Goal: Transaction & Acquisition: Purchase product/service

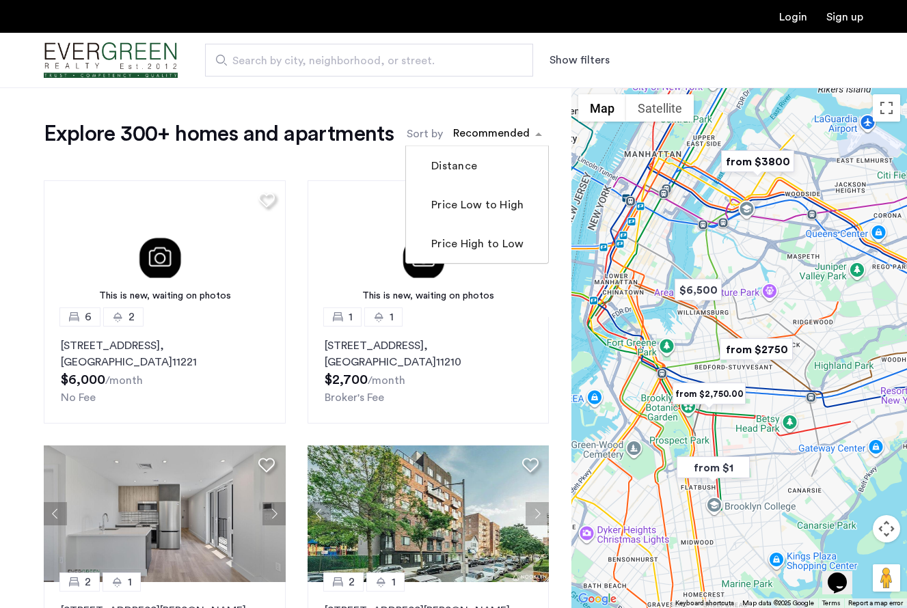
click at [507, 130] on div "sort-apartment" at bounding box center [491, 135] width 81 height 18
click at [479, 245] on label "Price High to Low" at bounding box center [476, 244] width 95 height 16
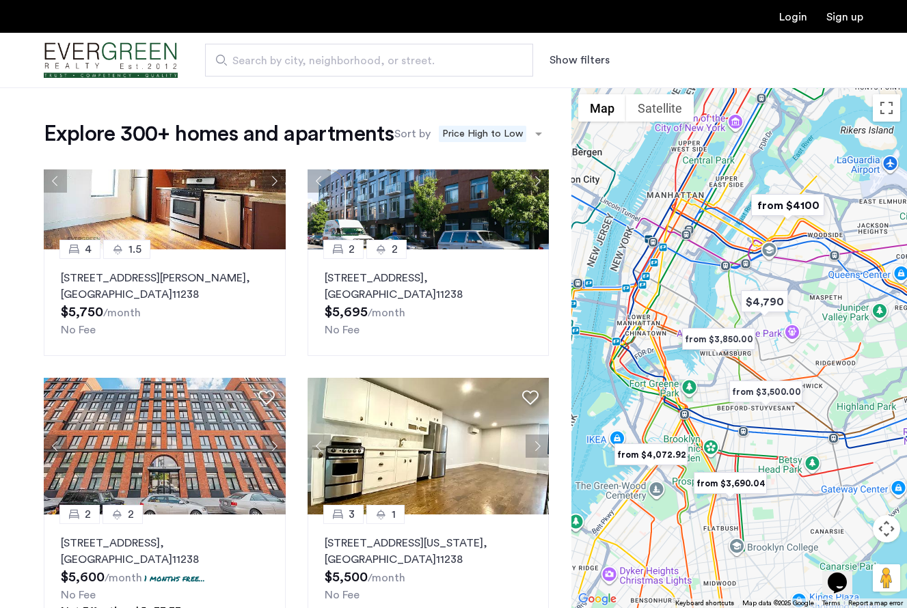
click at [585, 63] on button "Show filters" at bounding box center [580, 60] width 60 height 16
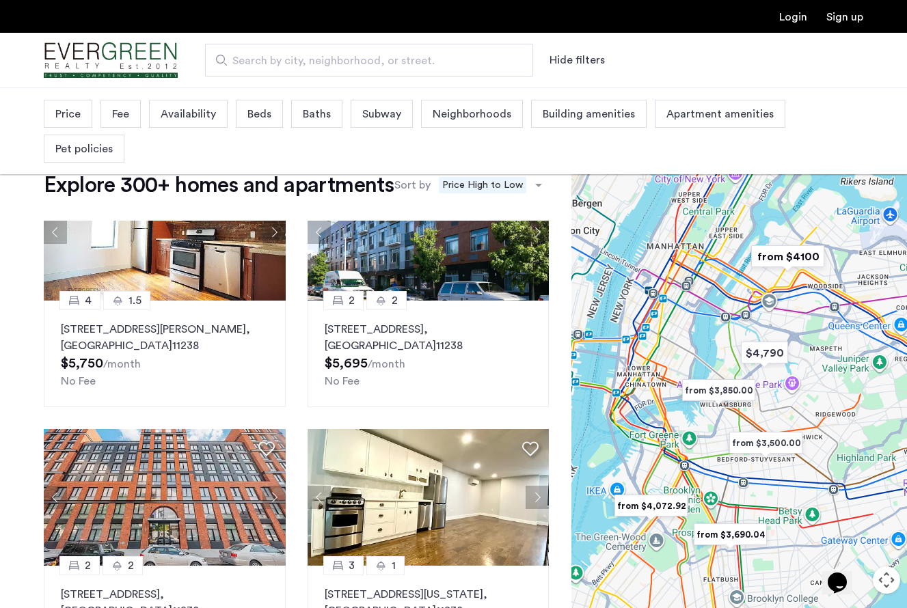
click at [78, 118] on span "Price" at bounding box center [67, 114] width 25 height 16
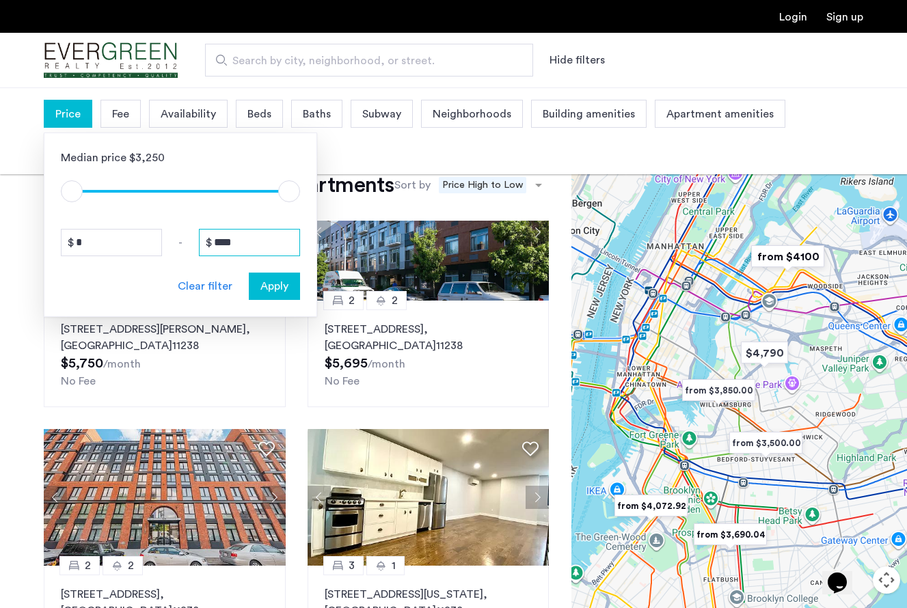
click at [247, 248] on input "****" at bounding box center [249, 242] width 101 height 27
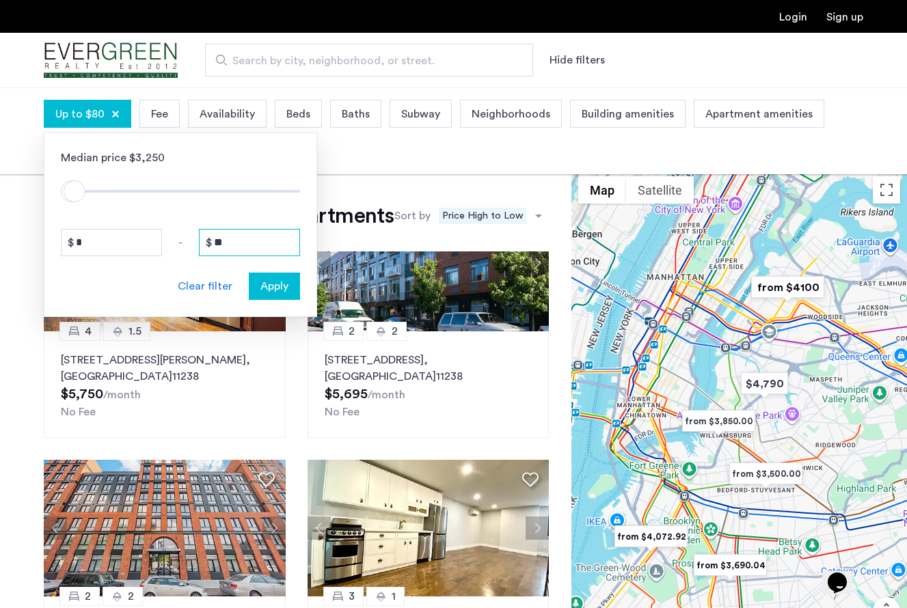
type input "*"
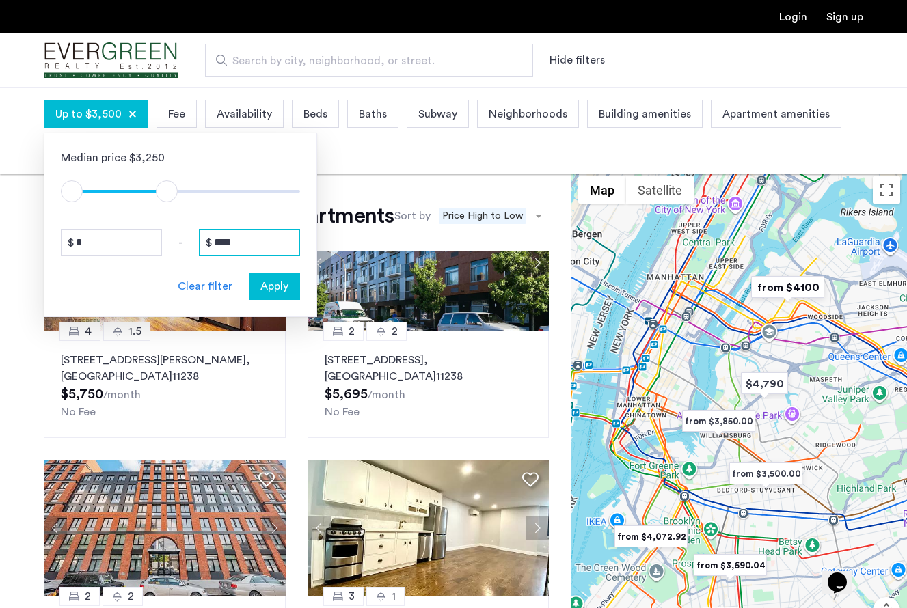
type input "****"
click at [112, 250] on input "*" at bounding box center [111, 242] width 101 height 27
type input "*"
type input "****"
click at [282, 284] on span "Apply" at bounding box center [274, 286] width 28 height 16
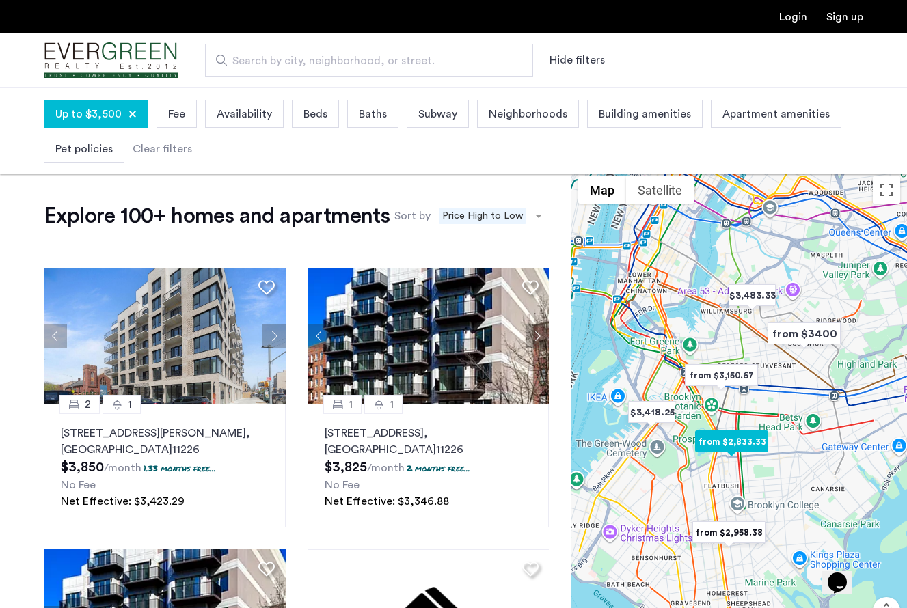
scroll to position [1120, 0]
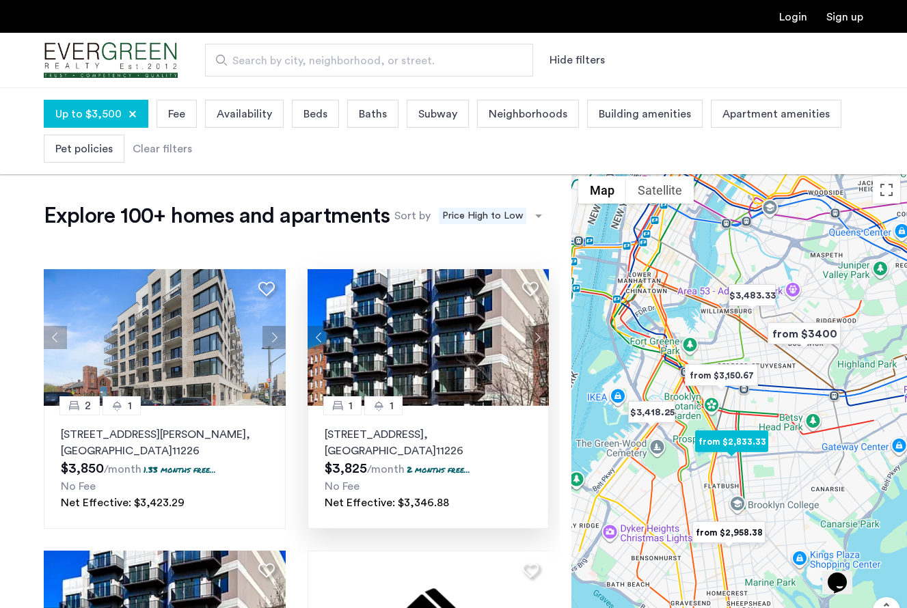
click at [534, 338] on button "Next apartment" at bounding box center [537, 337] width 23 height 23
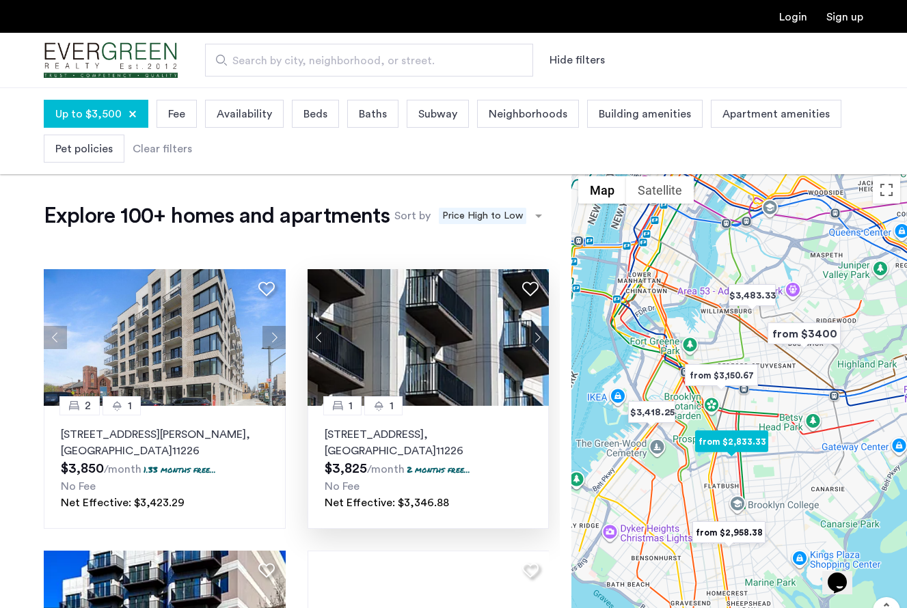
click at [534, 336] on button "Next apartment" at bounding box center [537, 337] width 23 height 23
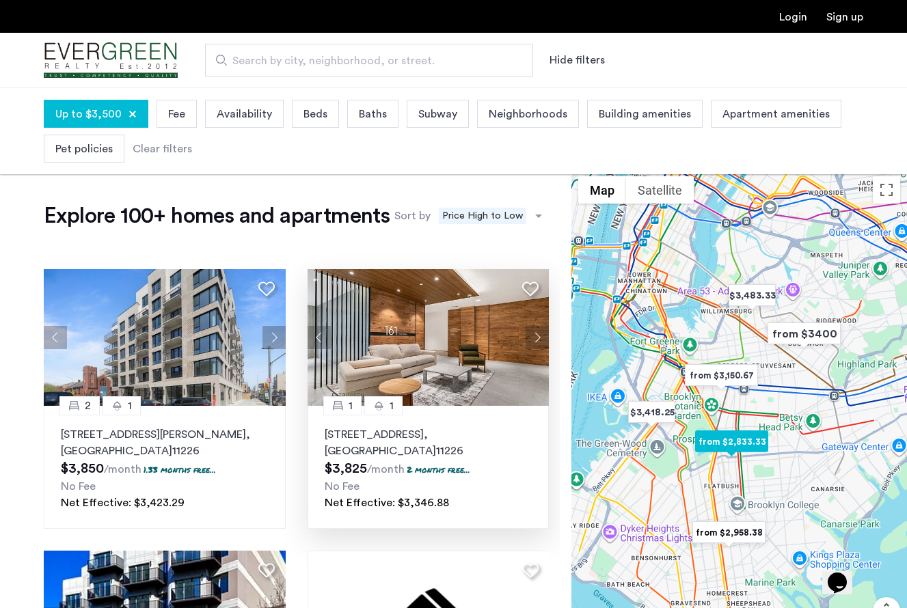
click at [534, 336] on button "Next apartment" at bounding box center [537, 337] width 23 height 23
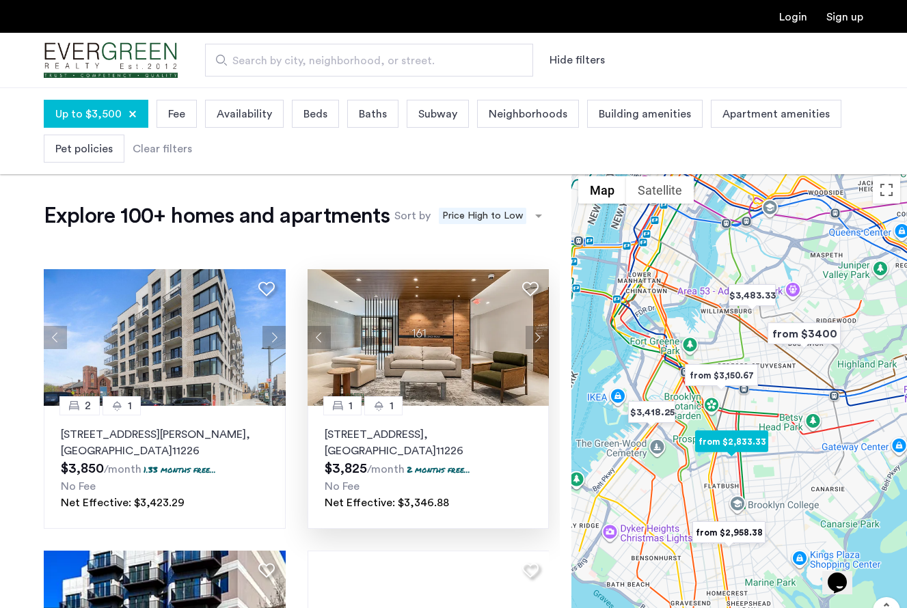
click at [534, 336] on button "Next apartment" at bounding box center [537, 337] width 23 height 23
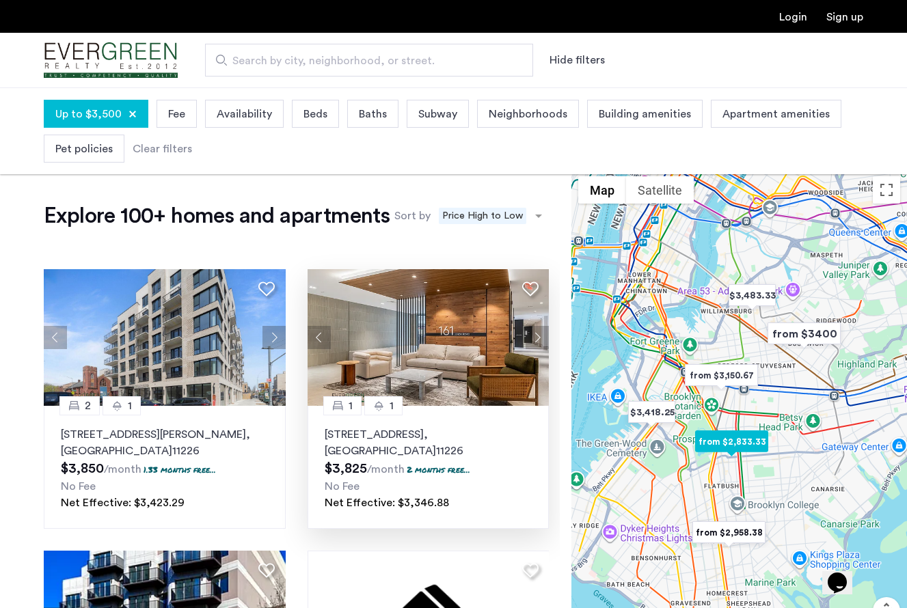
click at [534, 336] on button "Next apartment" at bounding box center [537, 337] width 23 height 23
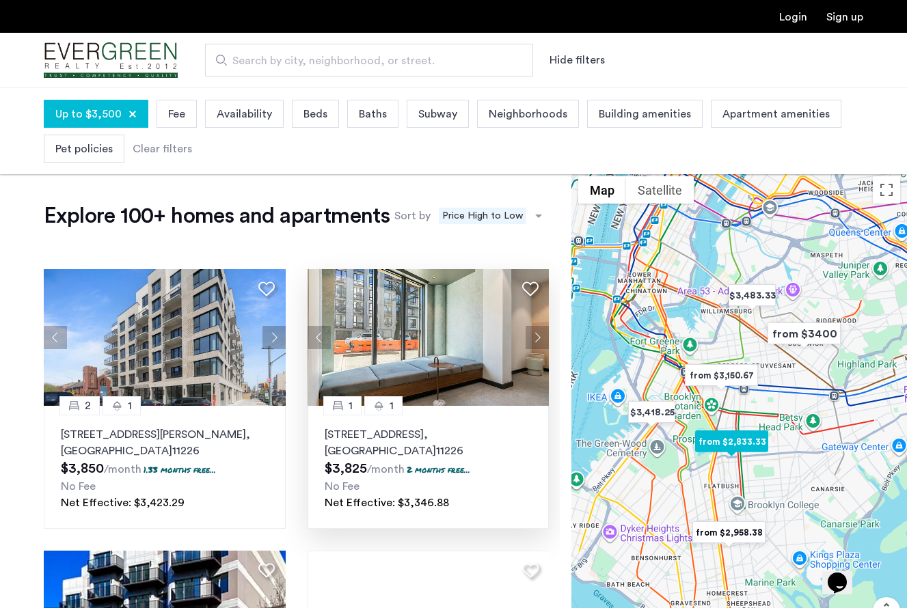
click at [534, 336] on button "Next apartment" at bounding box center [537, 337] width 23 height 23
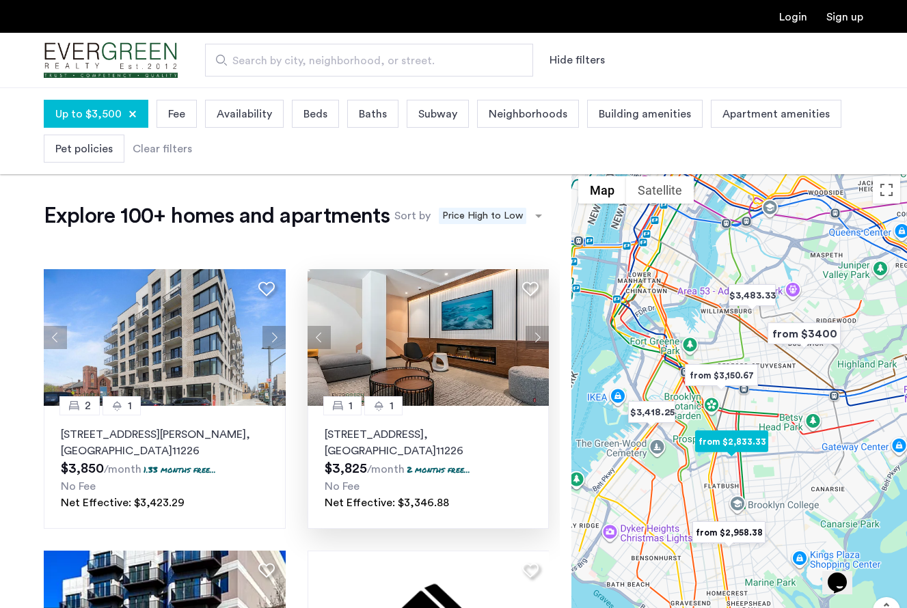
click at [534, 336] on button "Next apartment" at bounding box center [537, 337] width 23 height 23
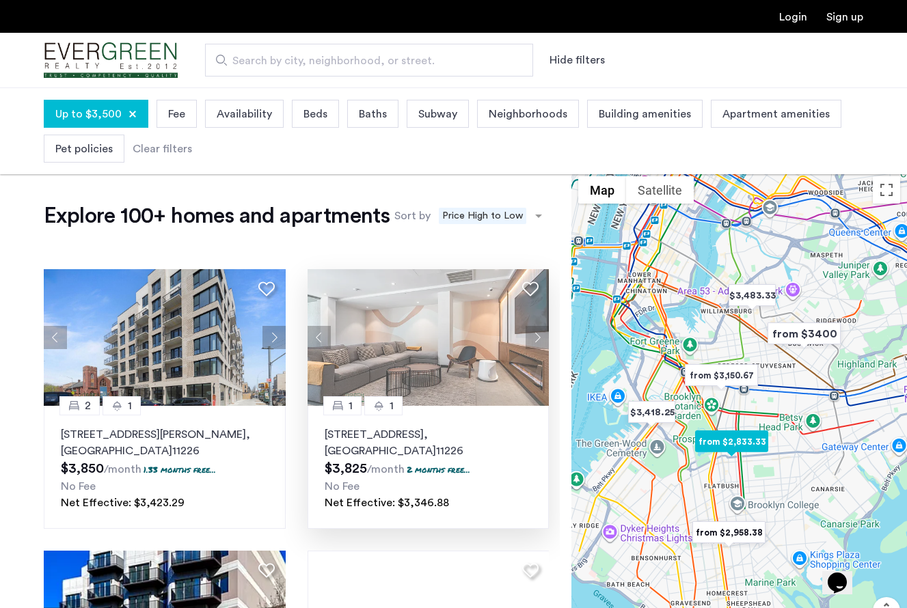
click at [534, 336] on button "Next apartment" at bounding box center [537, 337] width 23 height 23
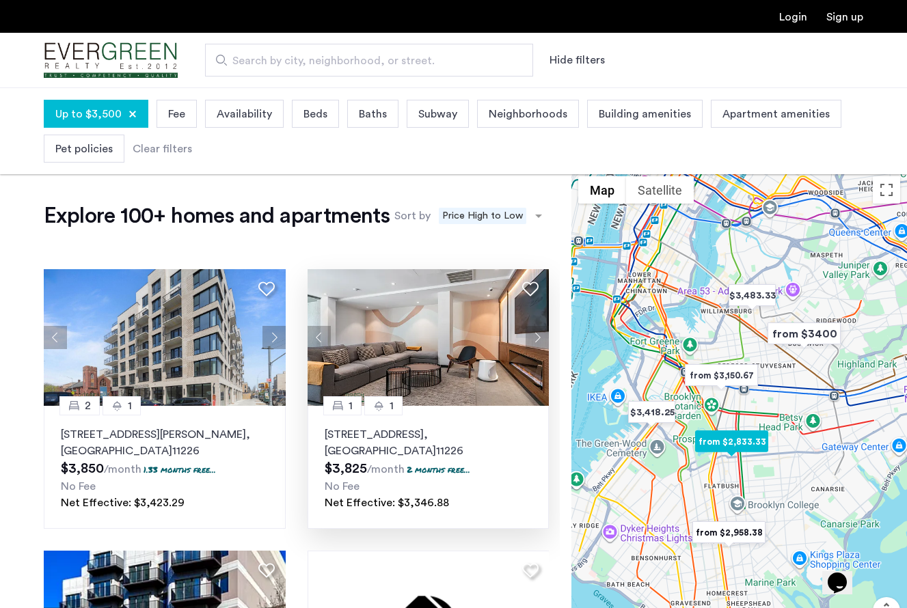
click at [534, 336] on button "Next apartment" at bounding box center [537, 337] width 23 height 23
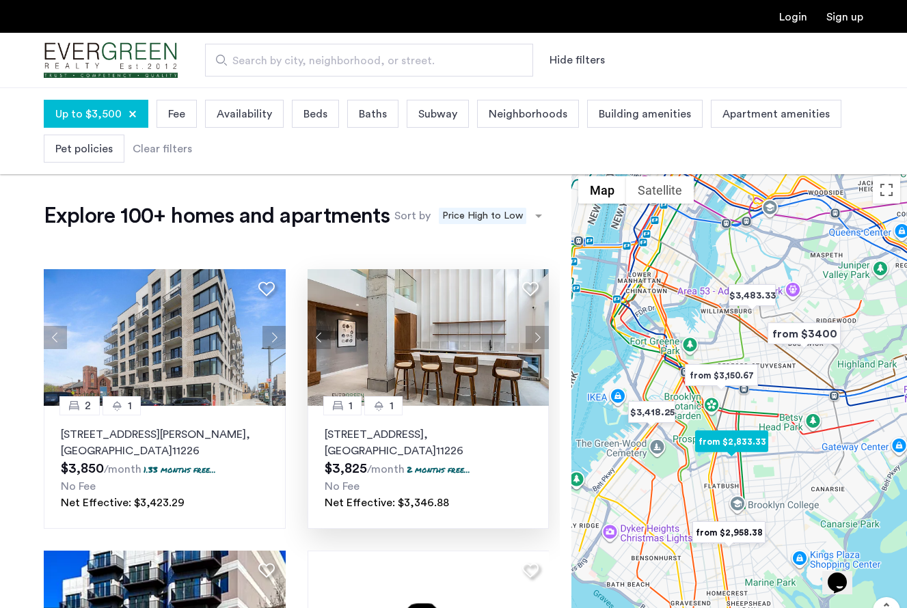
click at [534, 336] on button "Next apartment" at bounding box center [537, 337] width 23 height 23
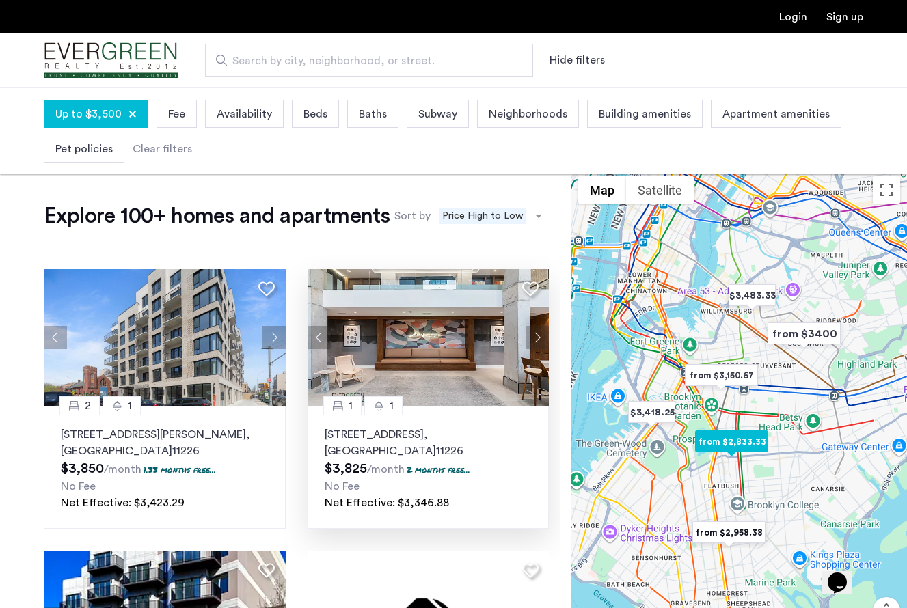
click at [534, 336] on button "Next apartment" at bounding box center [537, 337] width 23 height 23
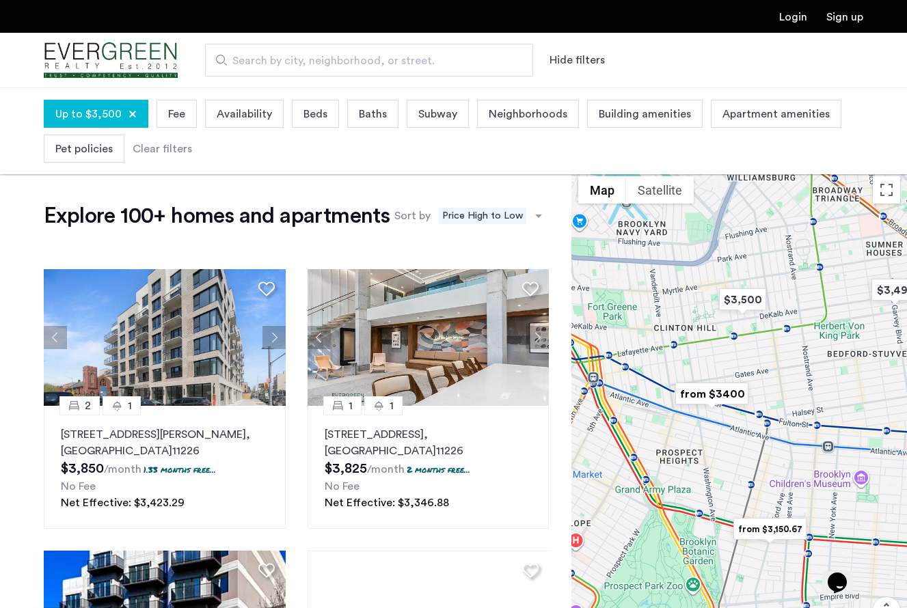
click at [718, 391] on img "from $3400" at bounding box center [712, 394] width 84 height 31
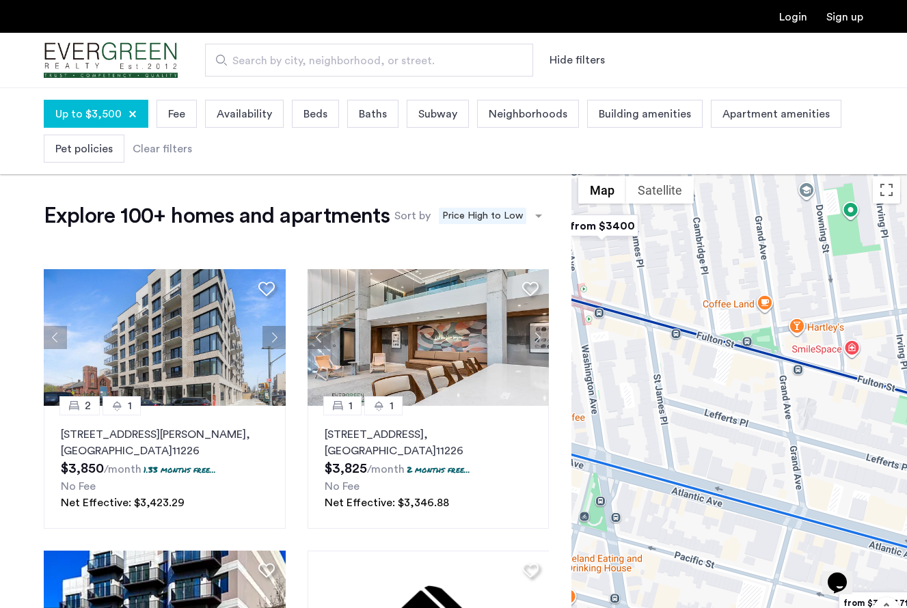
click at [602, 227] on img "from $3400" at bounding box center [602, 226] width 84 height 31
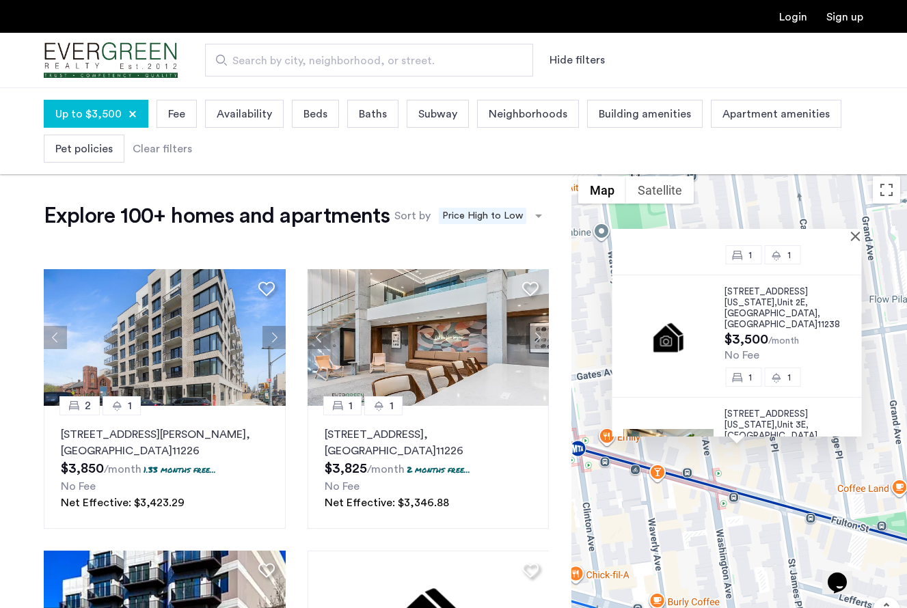
scroll to position [109, 0]
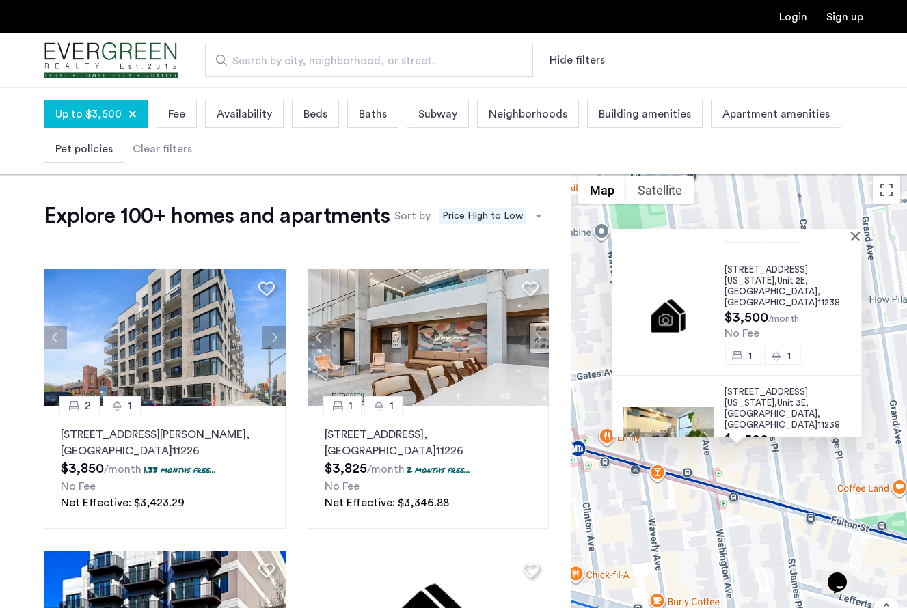
click at [785, 409] on span "[GEOGRAPHIC_DATA]" at bounding box center [771, 413] width 93 height 9
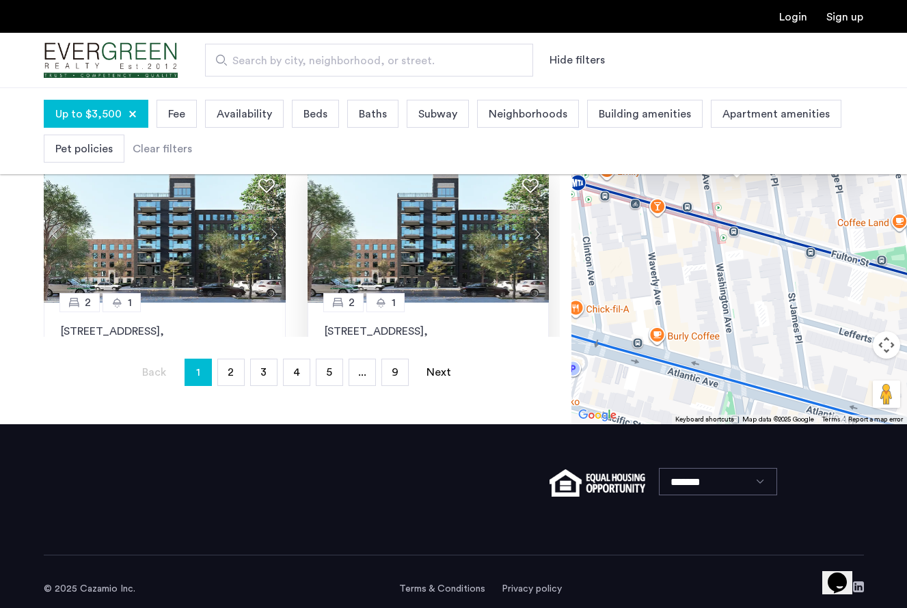
scroll to position [0, 0]
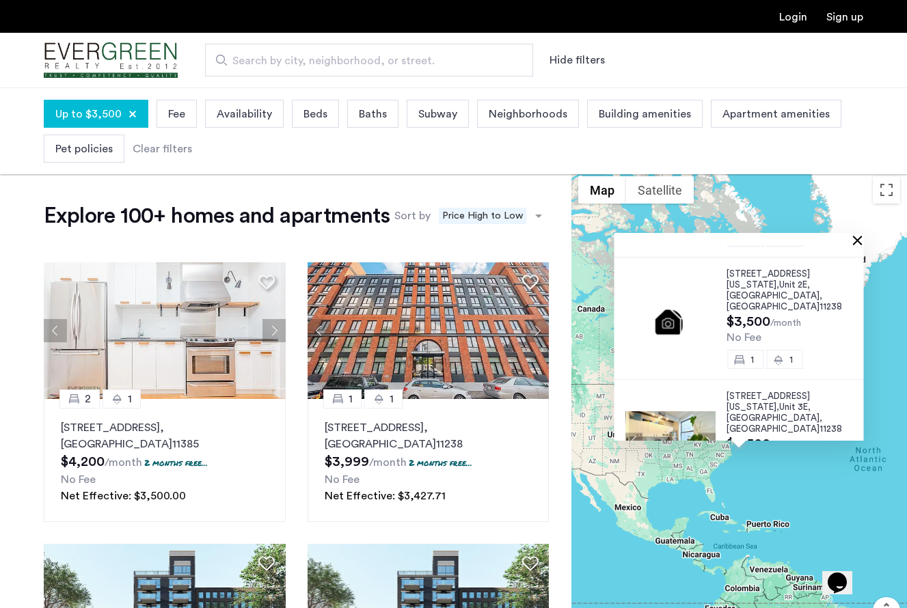
click at [858, 241] on button "Close" at bounding box center [861, 240] width 10 height 10
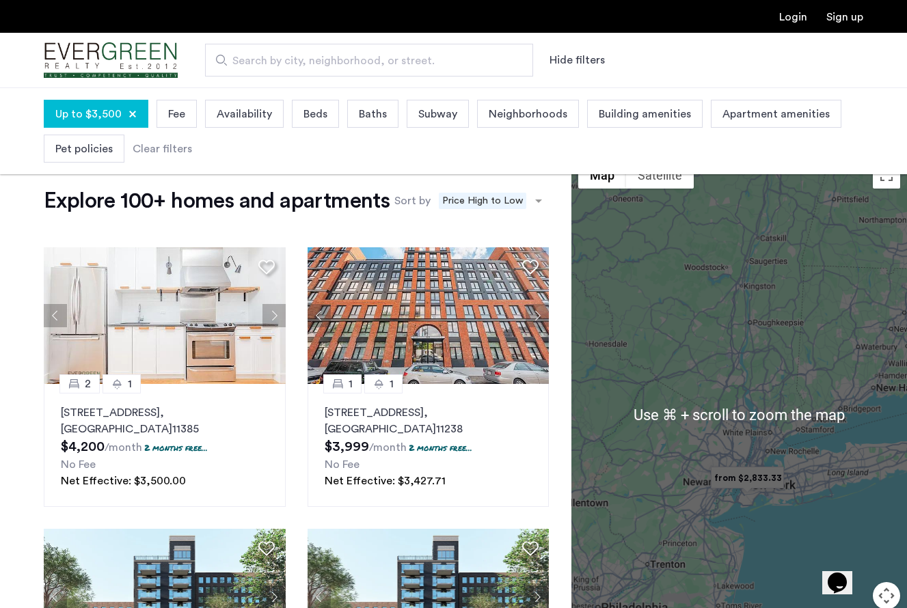
scroll to position [11, 0]
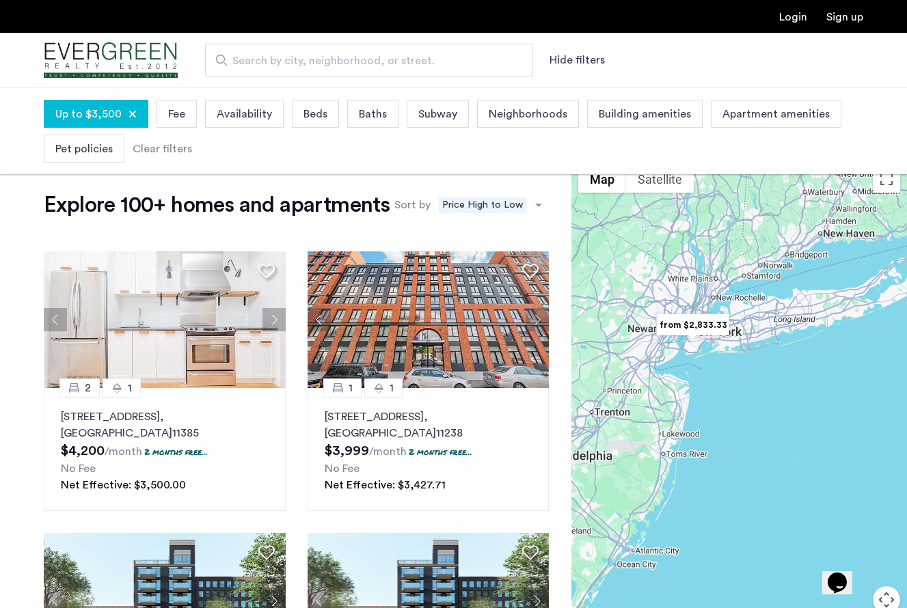
drag, startPoint x: 764, startPoint y: 504, endPoint x: 710, endPoint y: 345, distance: 168.4
click at [710, 345] on div at bounding box center [739, 419] width 336 height 521
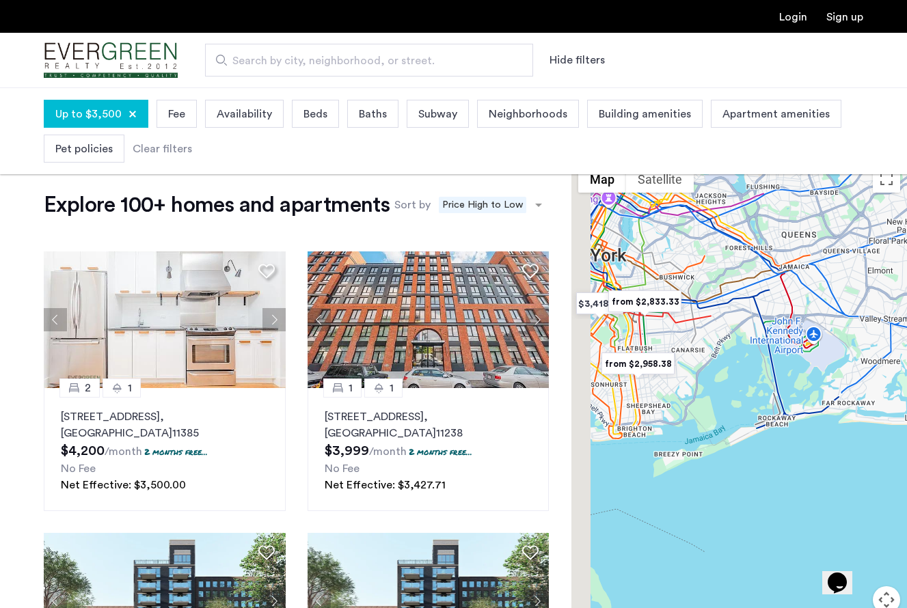
drag, startPoint x: 655, startPoint y: 302, endPoint x: 813, endPoint y: 327, distance: 159.9
click at [813, 327] on div at bounding box center [739, 419] width 336 height 521
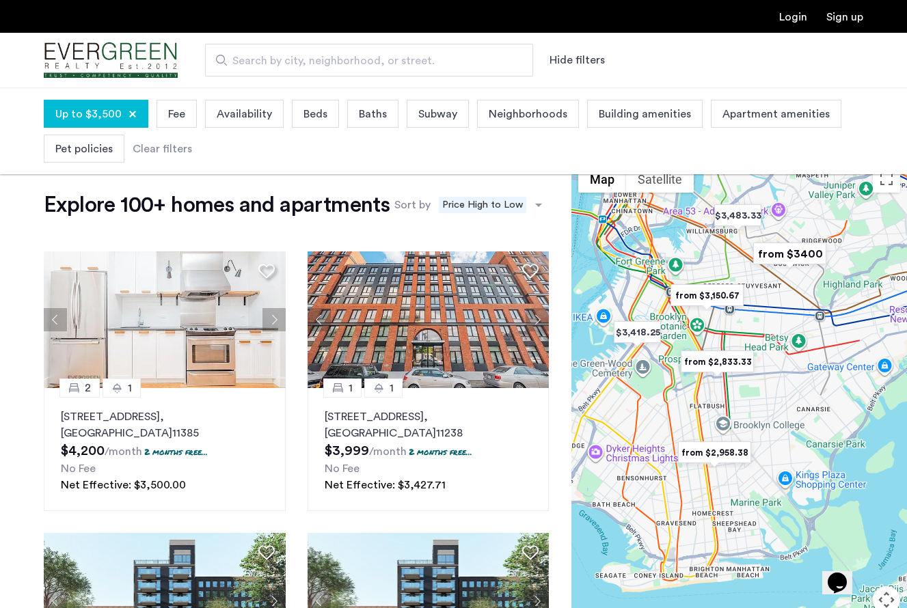
drag, startPoint x: 699, startPoint y: 371, endPoint x: 742, endPoint y: 379, distance: 43.2
click at [742, 377] on img "from $2,833.33" at bounding box center [717, 362] width 84 height 31
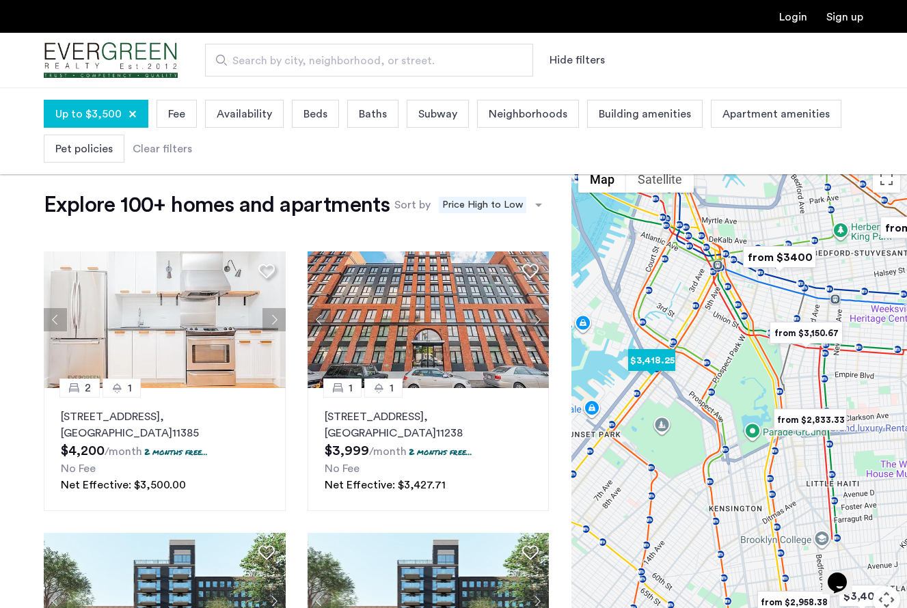
click at [645, 361] on img "$3,418.25" at bounding box center [652, 360] width 58 height 31
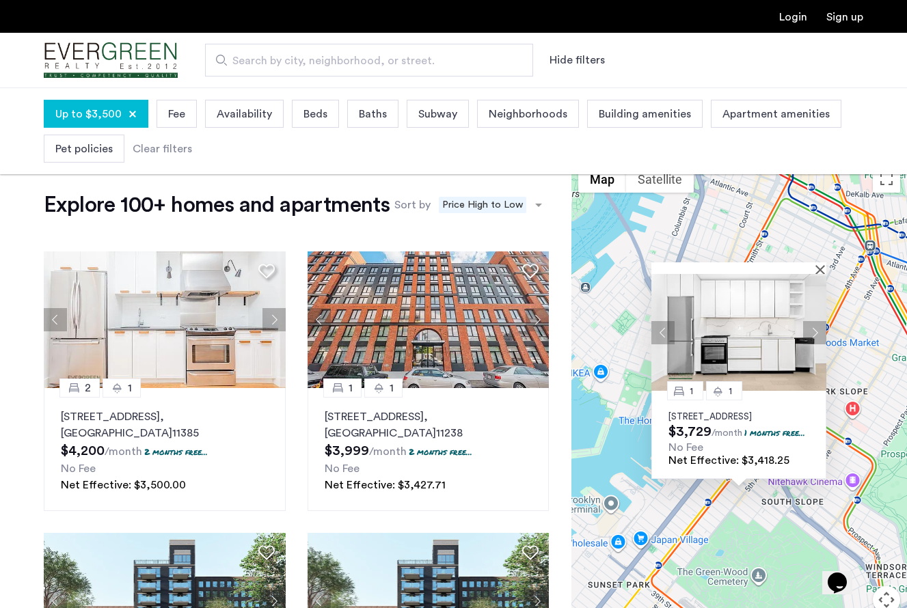
click at [816, 321] on button "Next apartment" at bounding box center [814, 332] width 23 height 23
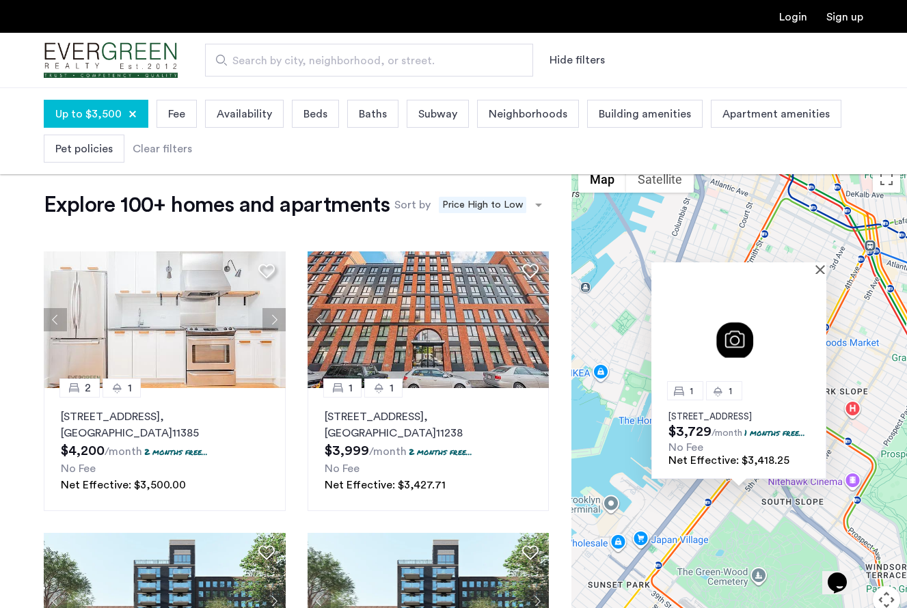
click at [852, 357] on div "1 [GEOGRAPHIC_DATA][STREET_ADDRESS] $3,729 /month 1 months free... No Fee Net E…" at bounding box center [739, 419] width 336 height 521
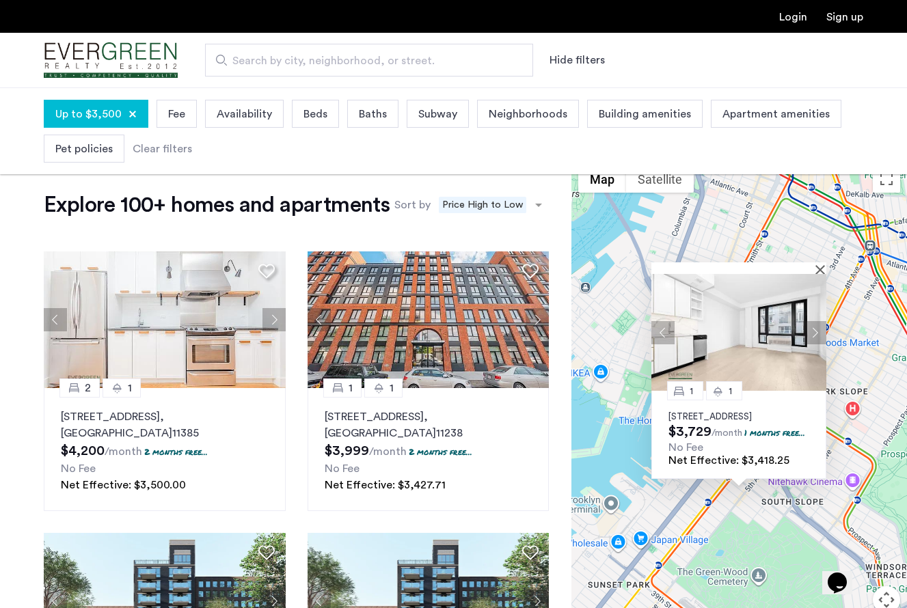
click at [785, 537] on div "1 [GEOGRAPHIC_DATA][STREET_ADDRESS] $3,729 /month 1 months free... No Fee Net E…" at bounding box center [739, 419] width 336 height 521
click at [822, 321] on button "Next apartment" at bounding box center [814, 332] width 23 height 23
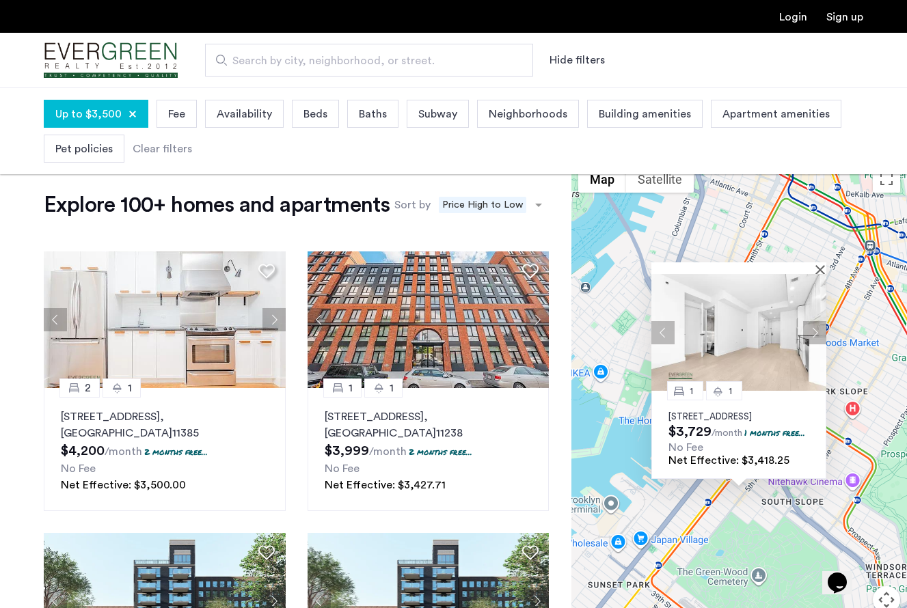
click at [822, 321] on button "Next apartment" at bounding box center [814, 332] width 23 height 23
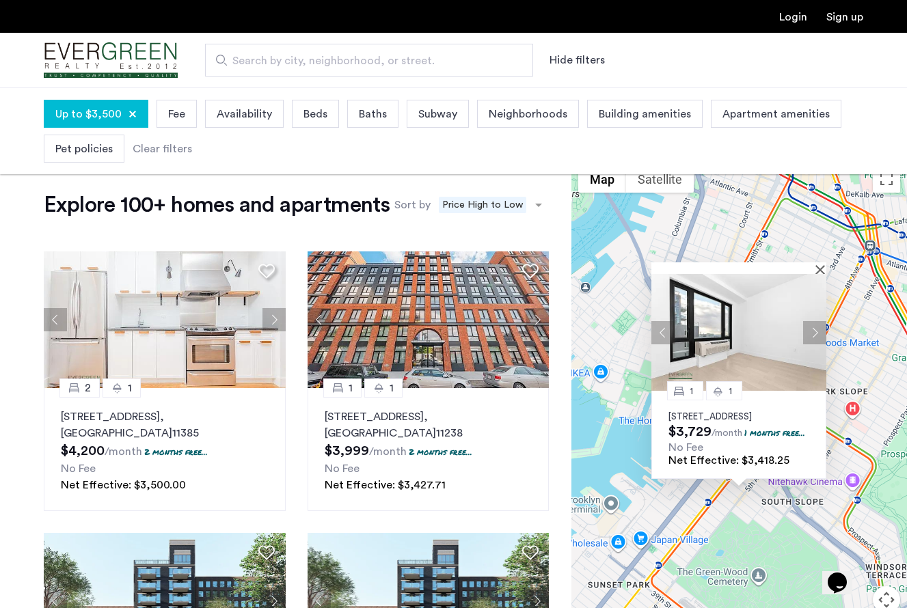
click at [822, 321] on button "Next apartment" at bounding box center [814, 332] width 23 height 23
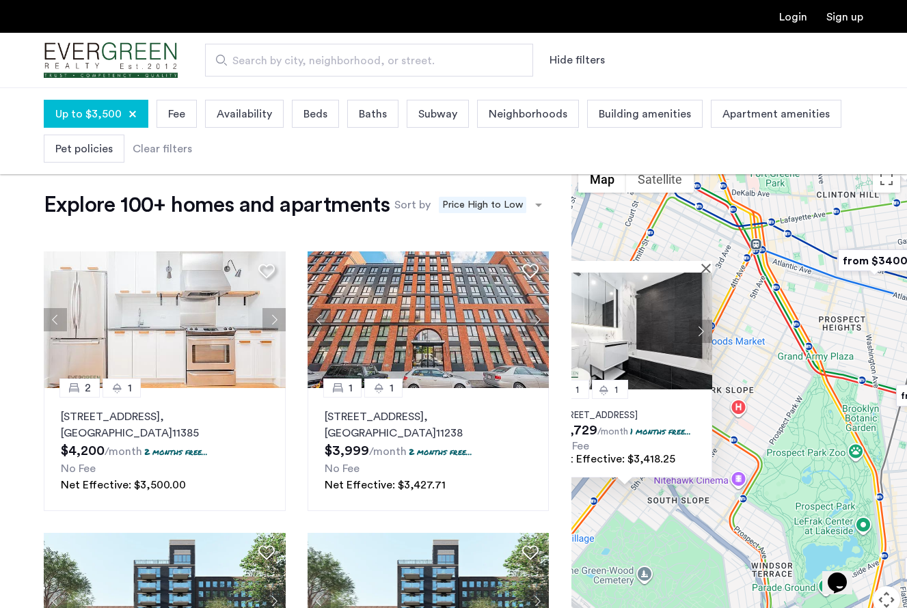
drag, startPoint x: 860, startPoint y: 352, endPoint x: 746, endPoint y: 351, distance: 114.2
click at [746, 351] on div "1 [GEOGRAPHIC_DATA][STREET_ADDRESS] $3,729 /month 1 months free... No Fee Net E…" at bounding box center [739, 419] width 336 height 521
click at [710, 263] on button "Close" at bounding box center [710, 268] width 10 height 10
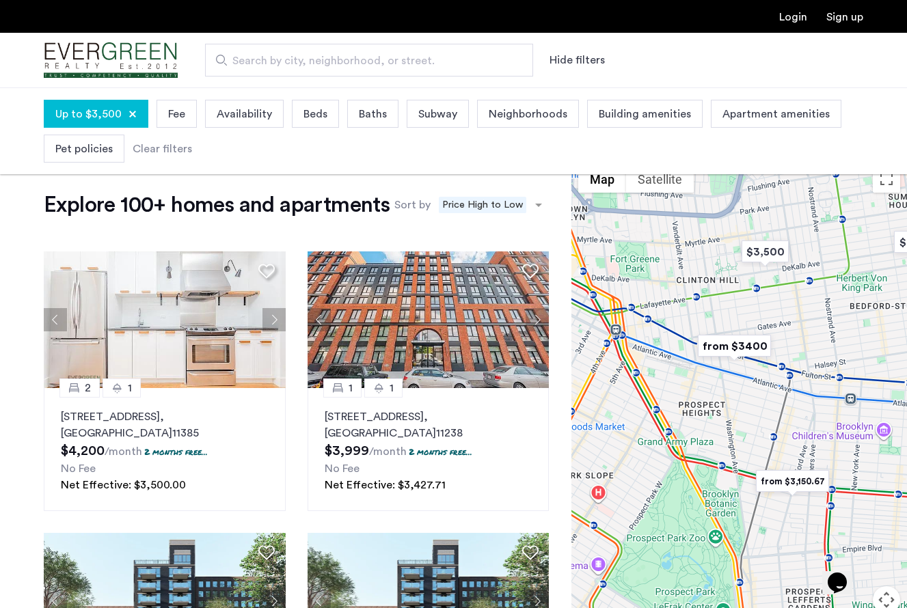
drag, startPoint x: 822, startPoint y: 323, endPoint x: 679, endPoint y: 407, distance: 166.1
click at [678, 407] on div at bounding box center [739, 419] width 336 height 521
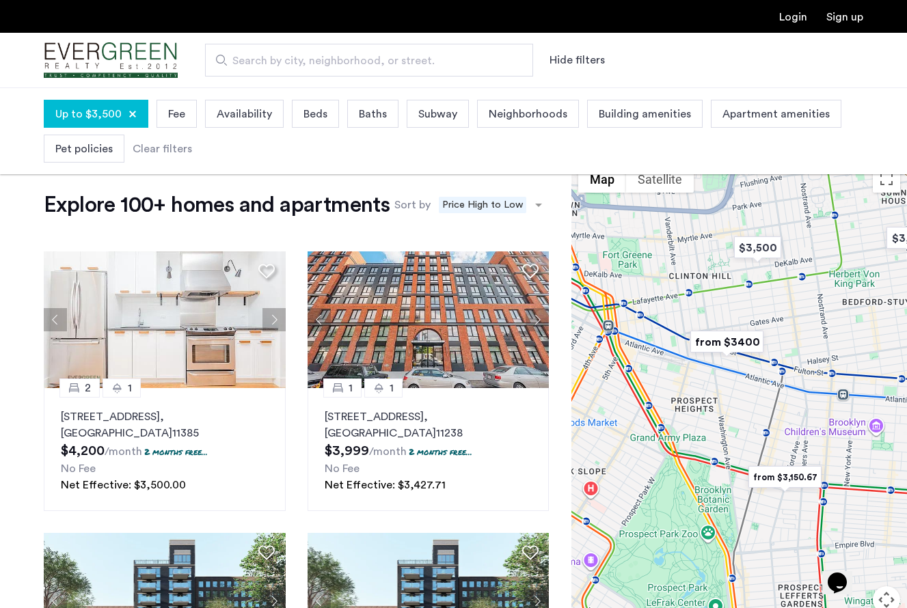
click at [751, 345] on img "from $3400" at bounding box center [727, 342] width 84 height 31
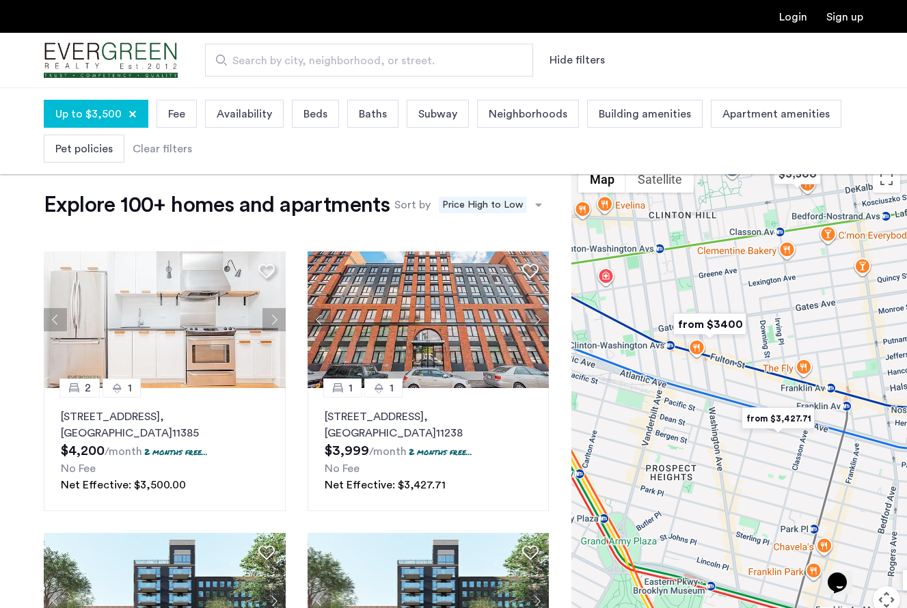
click at [706, 323] on img "from $3400" at bounding box center [710, 324] width 84 height 31
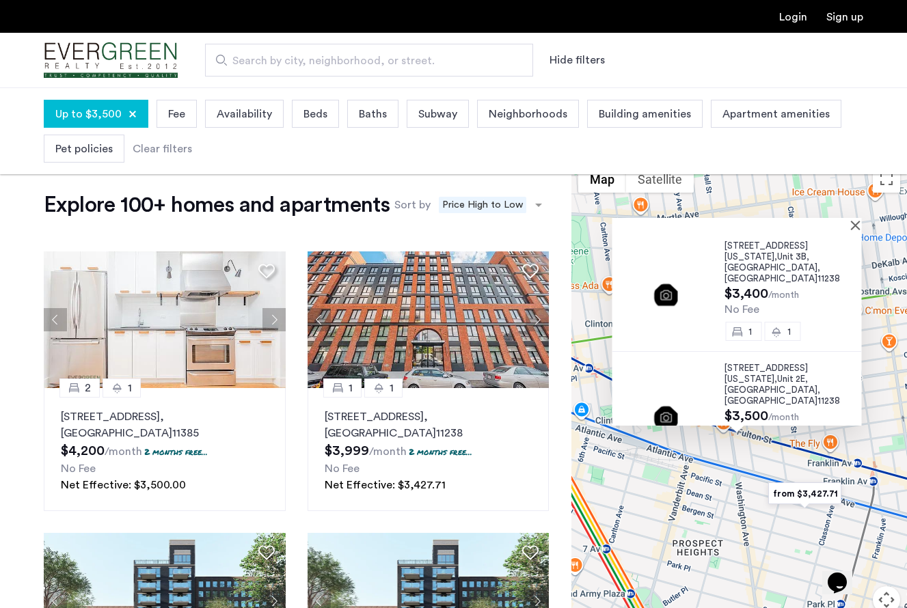
click at [750, 281] on div "[STREET_ADDRESS][US_STATE] $3,400 /month No Fee 1 1" at bounding box center [793, 291] width 137 height 100
click at [748, 263] on div "[STREET_ADDRESS][US_STATE] $3,400 /month No Fee 1 1" at bounding box center [793, 291] width 137 height 100
click at [645, 310] on img at bounding box center [668, 291] width 90 height 60
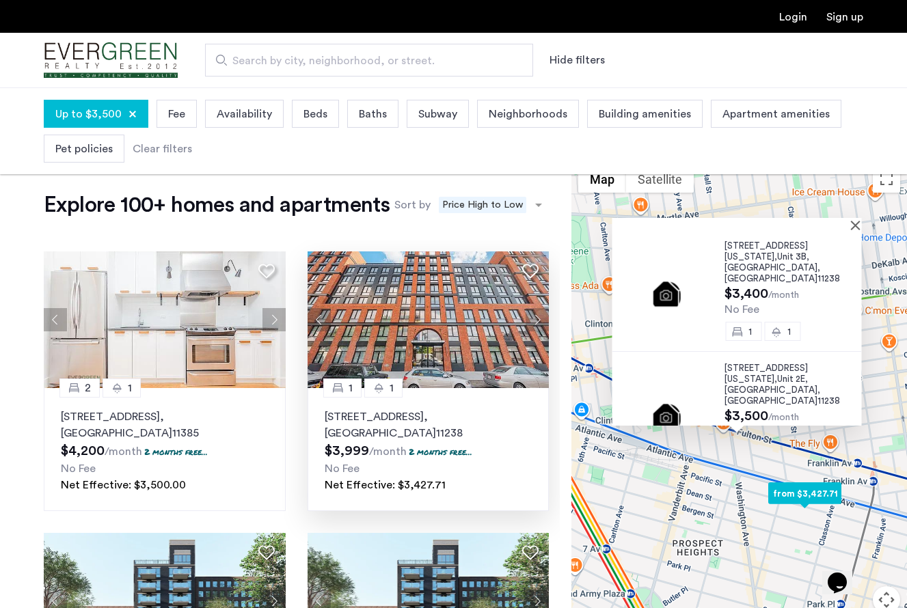
click at [409, 344] on img at bounding box center [429, 320] width 242 height 137
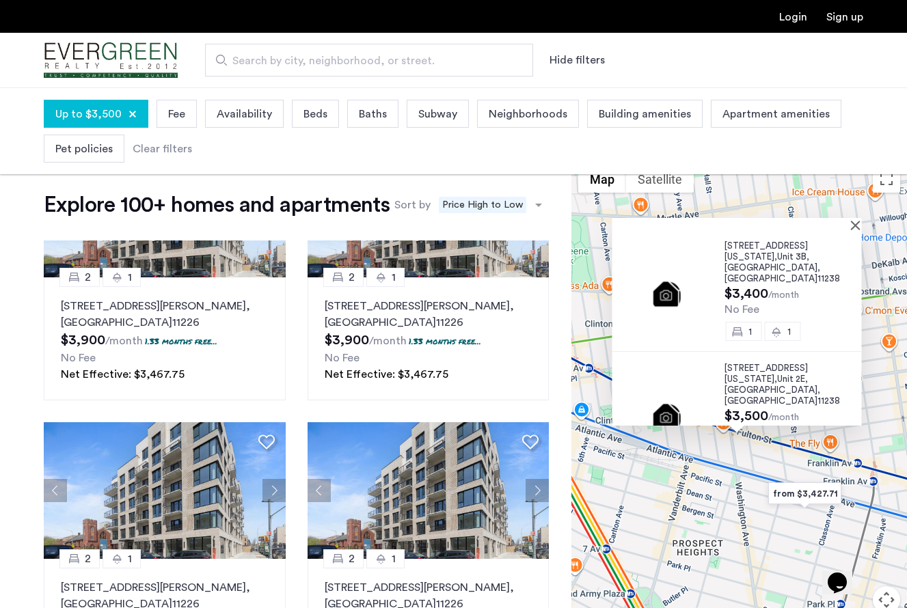
scroll to position [1228, 0]
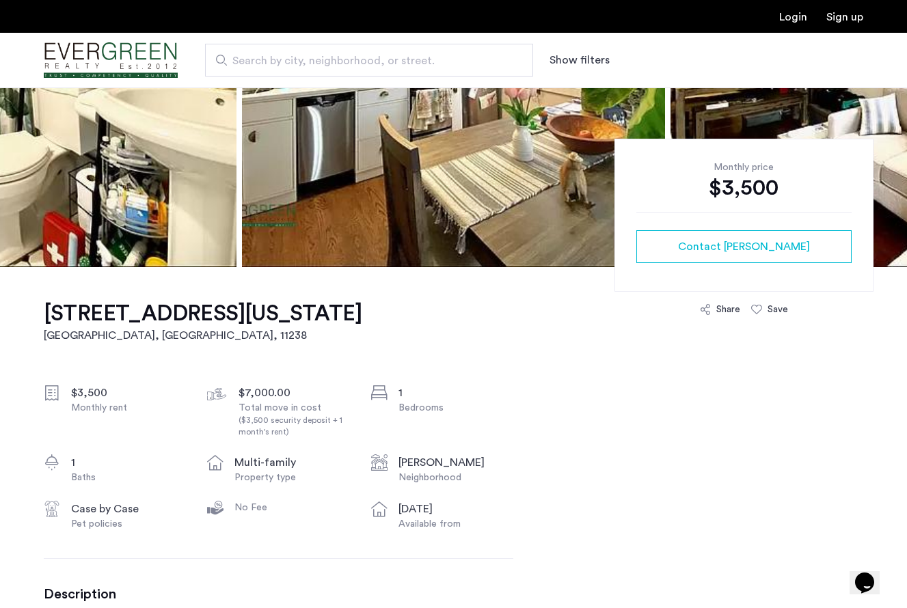
scroll to position [703, 0]
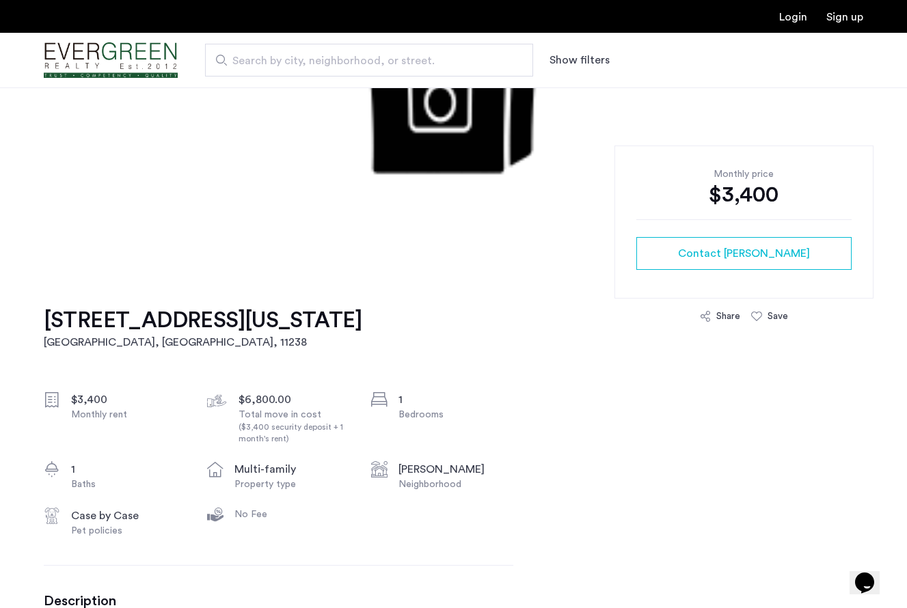
scroll to position [309, 0]
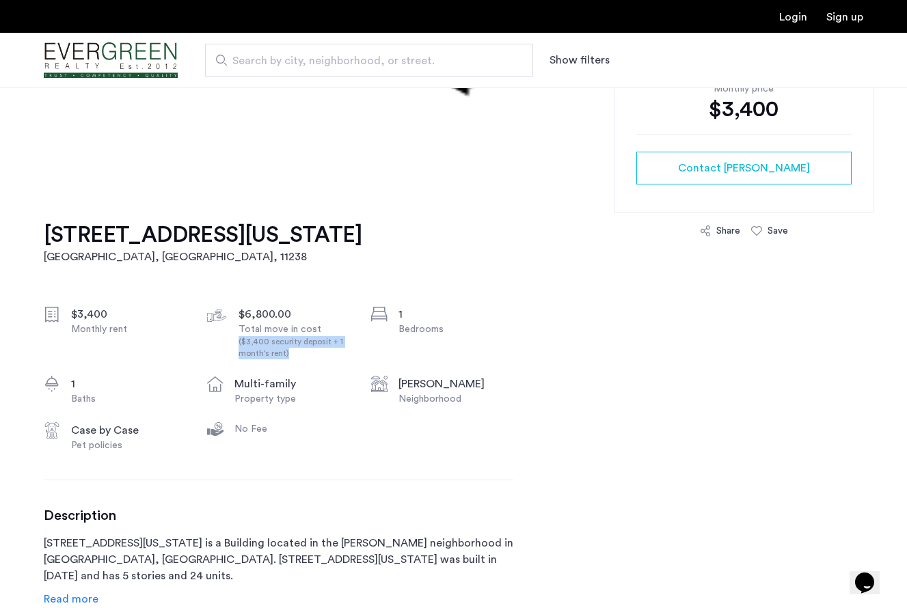
drag, startPoint x: 297, startPoint y: 355, endPoint x: 234, endPoint y: 347, distance: 64.1
click at [234, 347] on div "$6,800.00 Total move in cost ($3,400 security deposit + 1 month's rent)" at bounding box center [278, 332] width 142 height 53
click at [295, 350] on div "($3,400 security deposit + 1 month's rent)" at bounding box center [296, 347] width 115 height 23
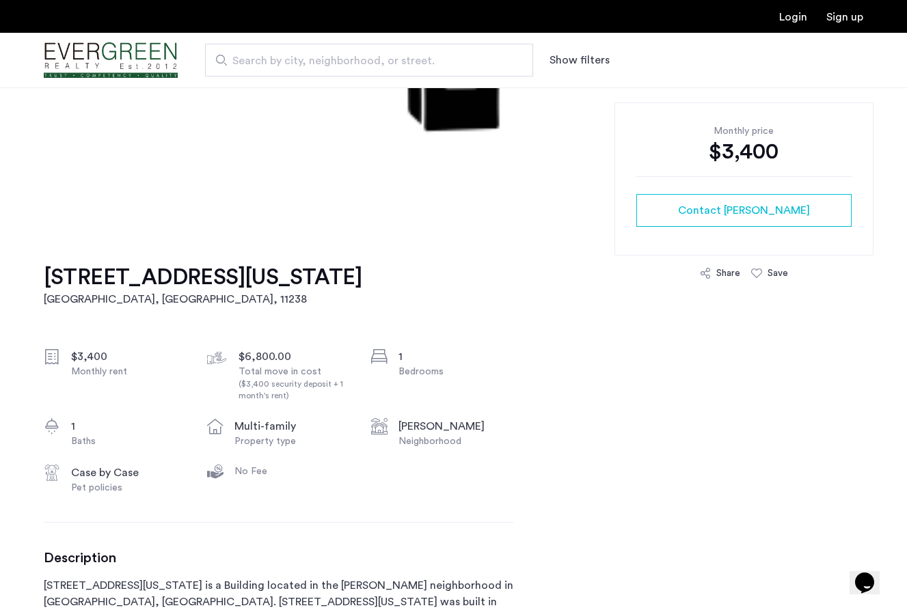
scroll to position [0, 0]
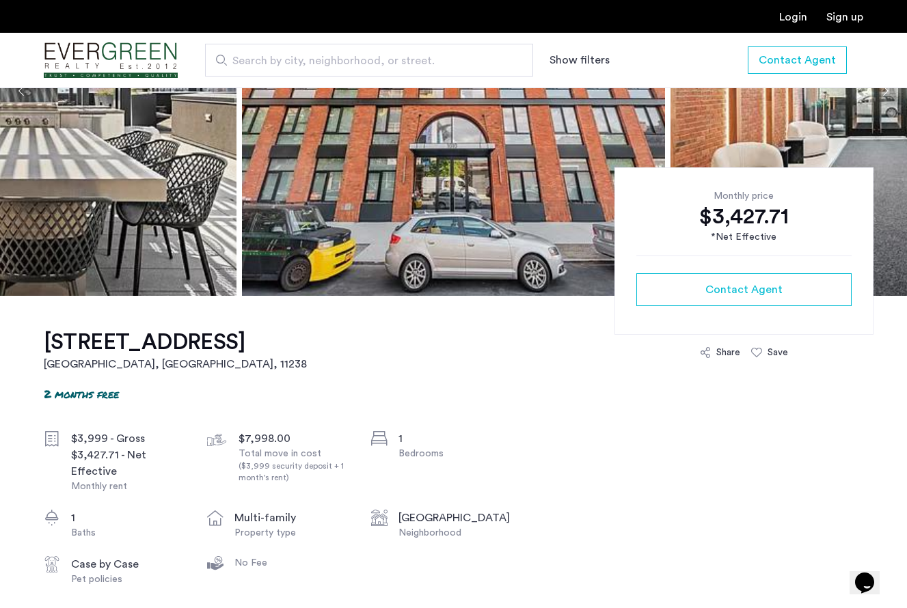
scroll to position [6, 0]
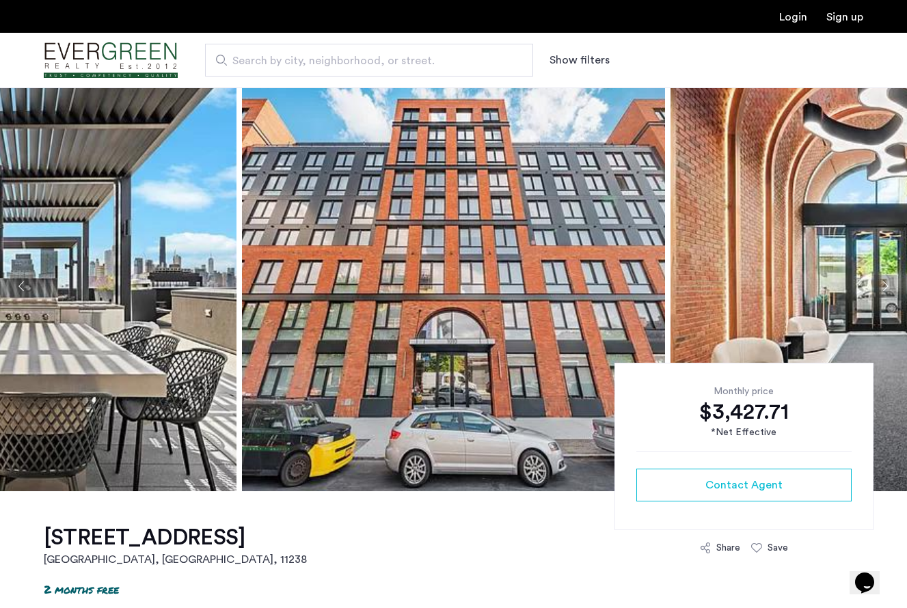
click at [470, 300] on img at bounding box center [453, 286] width 423 height 410
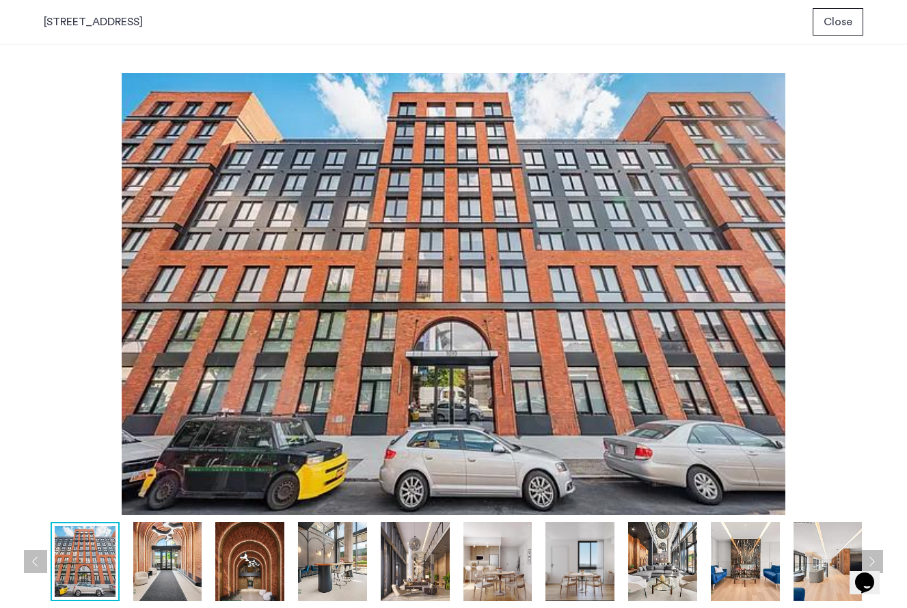
scroll to position [0, 0]
click at [590, 601] on img at bounding box center [580, 561] width 69 height 79
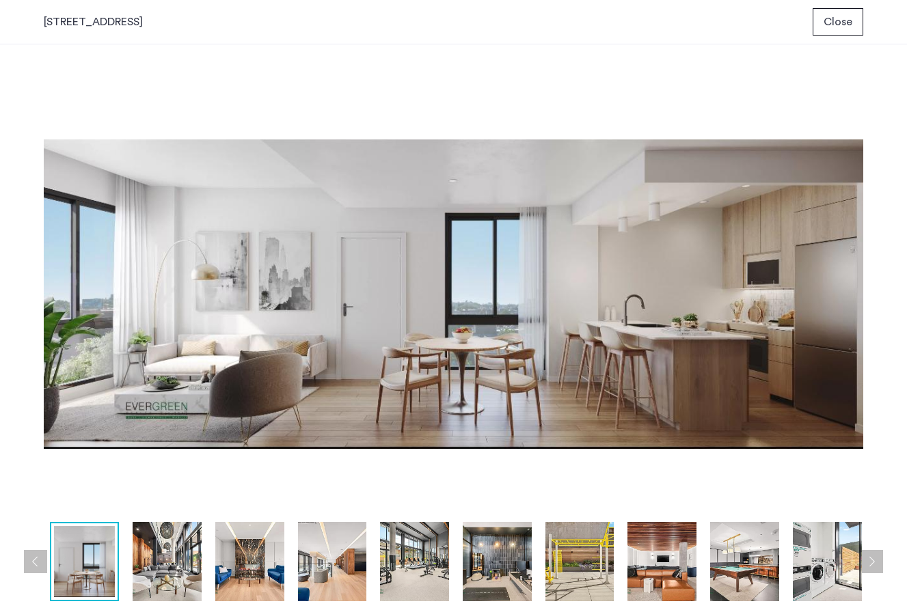
click at [492, 569] on img at bounding box center [497, 561] width 69 height 79
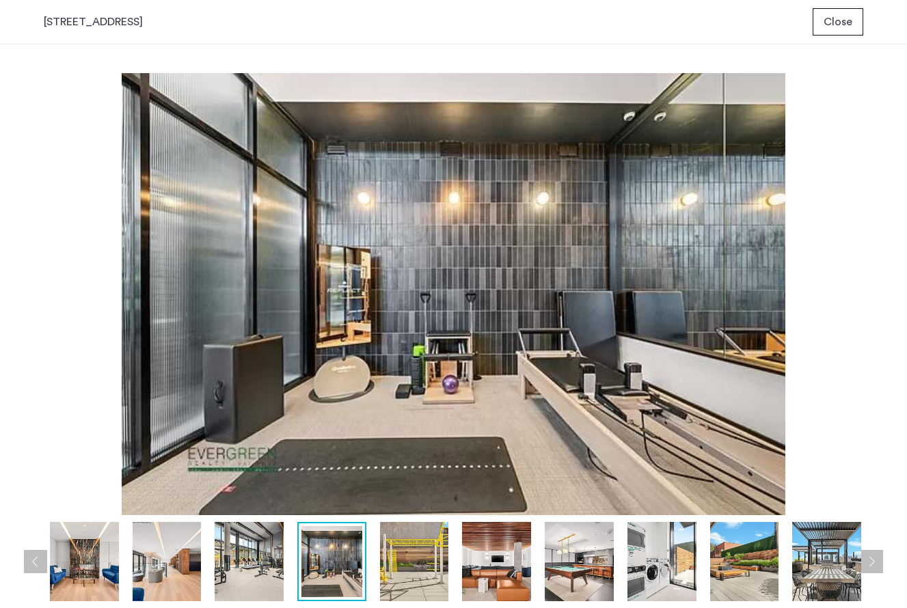
click at [576, 561] on img at bounding box center [579, 561] width 69 height 79
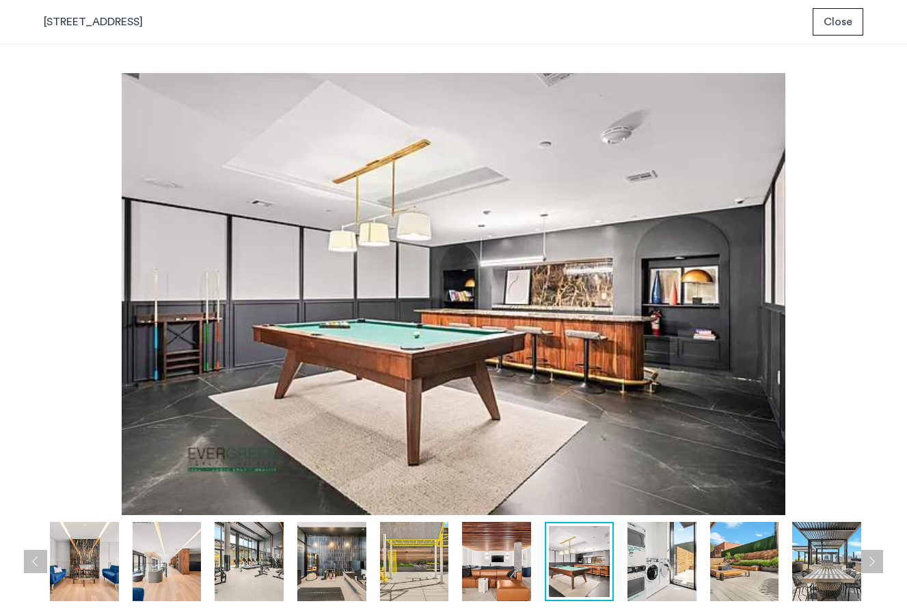
click at [662, 561] on img at bounding box center [662, 561] width 69 height 79
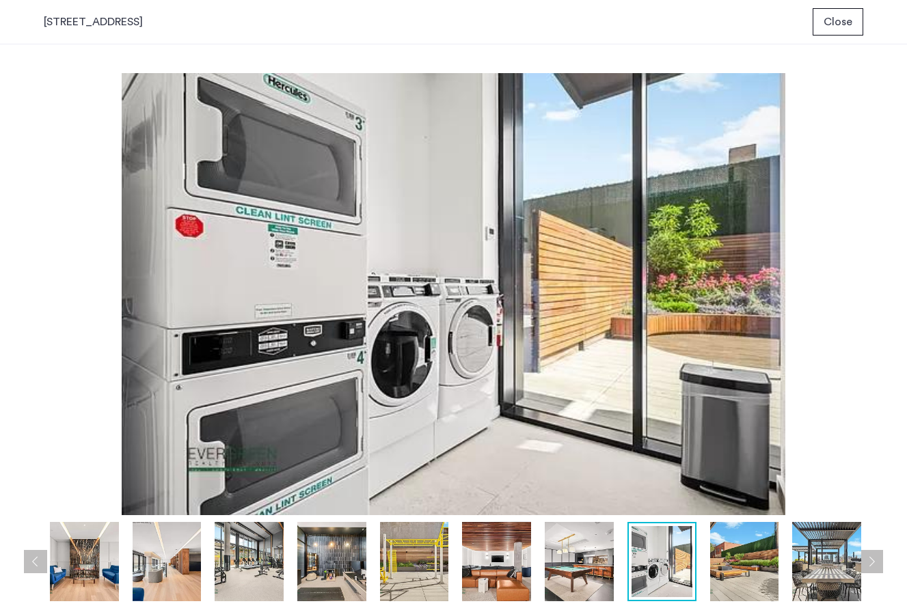
click at [718, 555] on img at bounding box center [744, 561] width 69 height 79
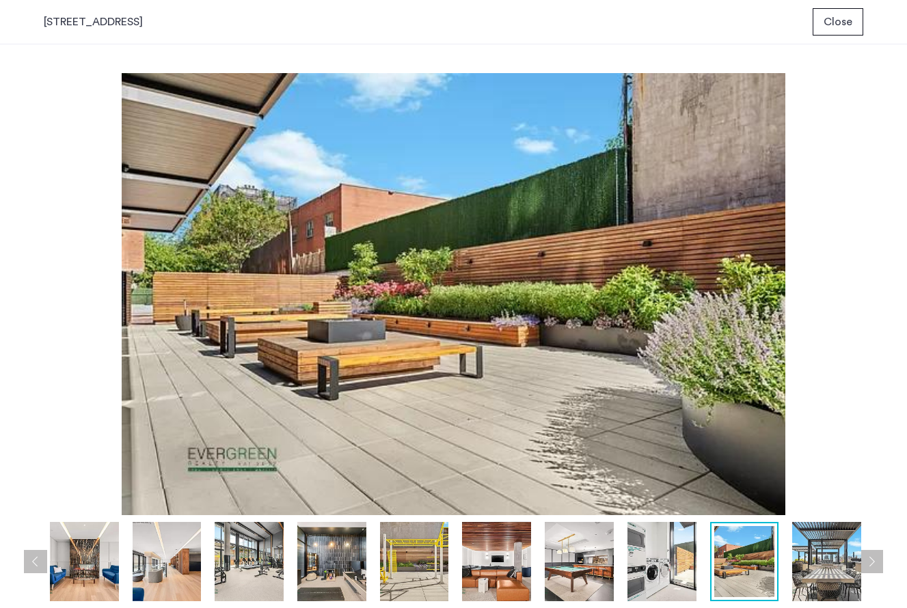
click at [769, 561] on img at bounding box center [744, 561] width 61 height 71
click at [871, 554] on button "Next apartment" at bounding box center [871, 561] width 23 height 23
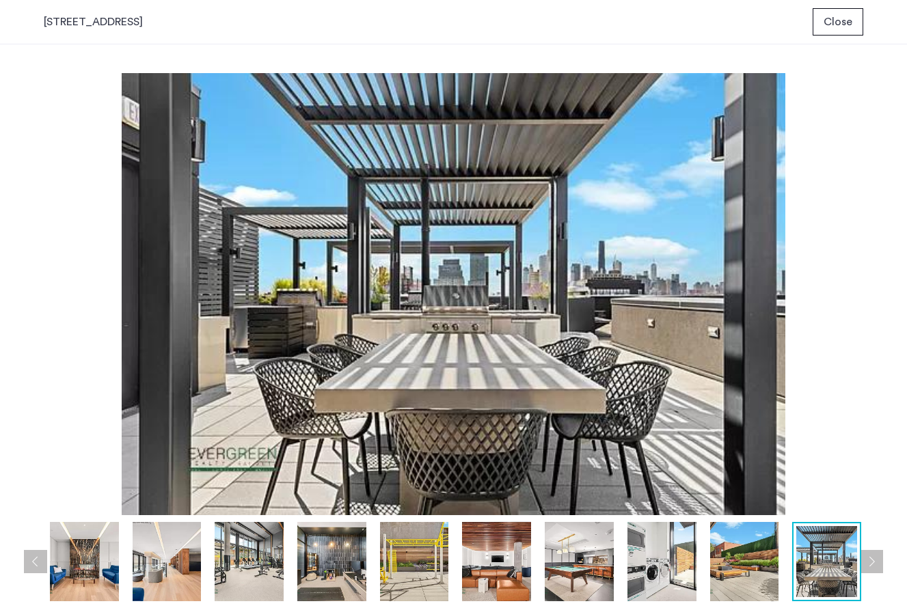
click at [872, 554] on button "Next apartment" at bounding box center [871, 561] width 23 height 23
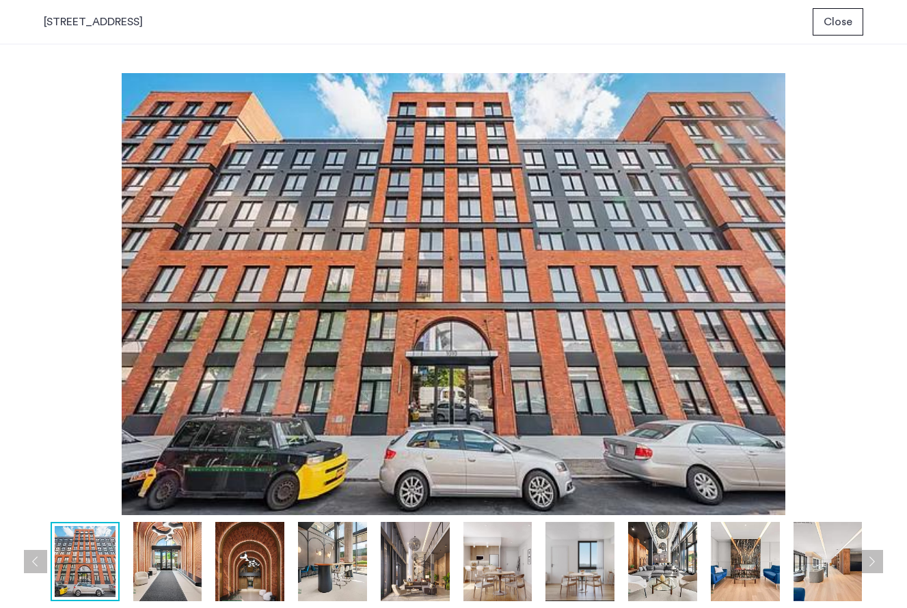
click at [872, 554] on button "Next apartment" at bounding box center [871, 561] width 23 height 23
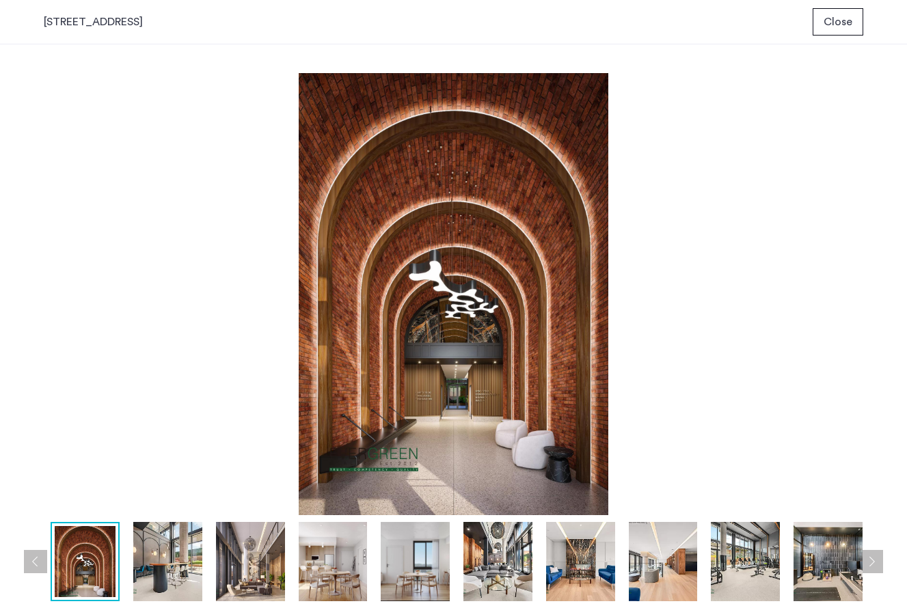
click at [872, 554] on button "Next apartment" at bounding box center [871, 561] width 23 height 23
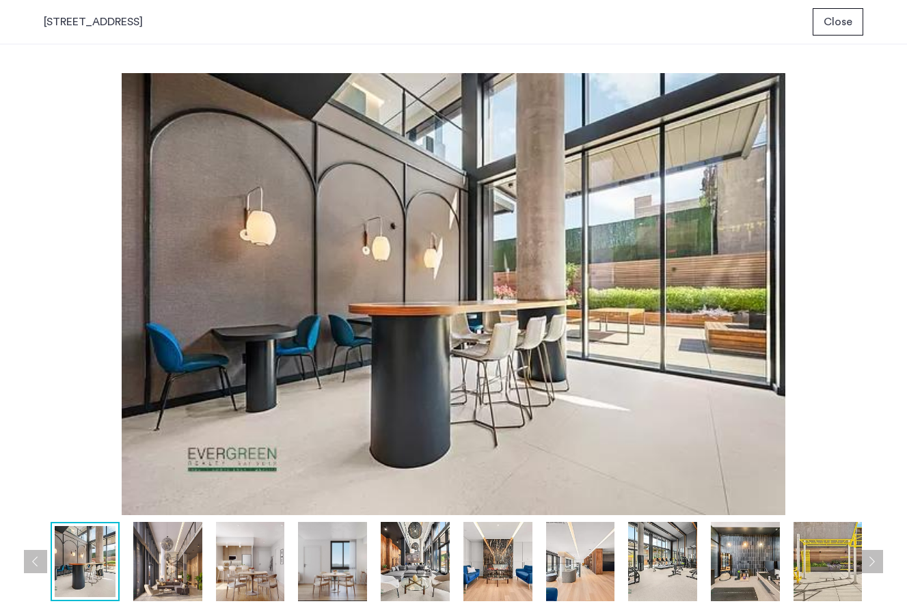
click at [872, 554] on button "Next apartment" at bounding box center [871, 561] width 23 height 23
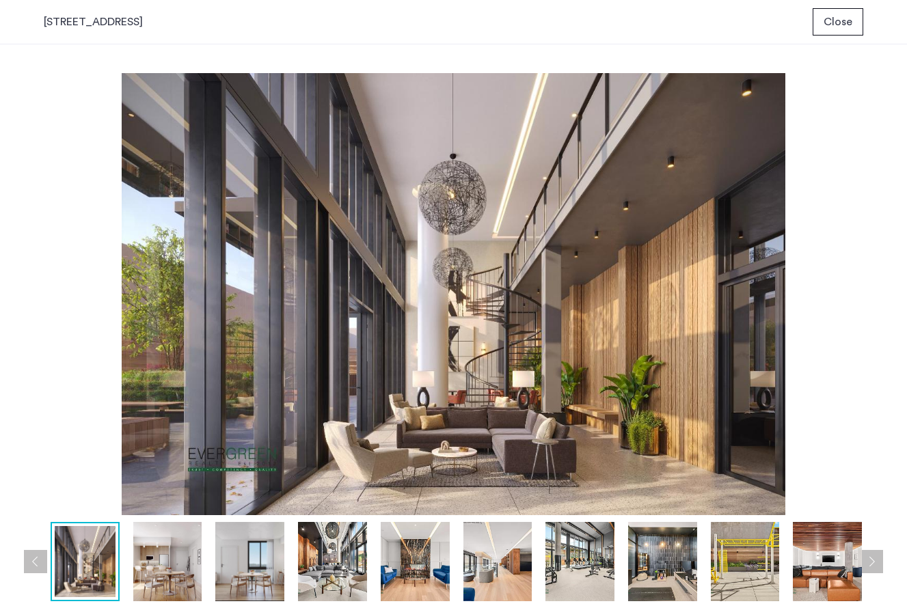
click at [872, 554] on button "Next apartment" at bounding box center [871, 561] width 23 height 23
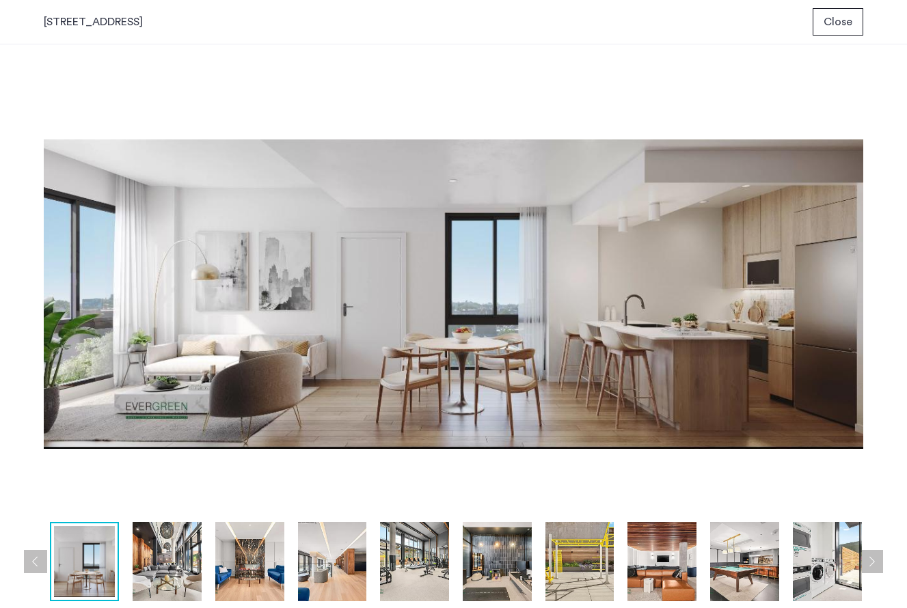
click at [872, 554] on button "Next apartment" at bounding box center [871, 561] width 23 height 23
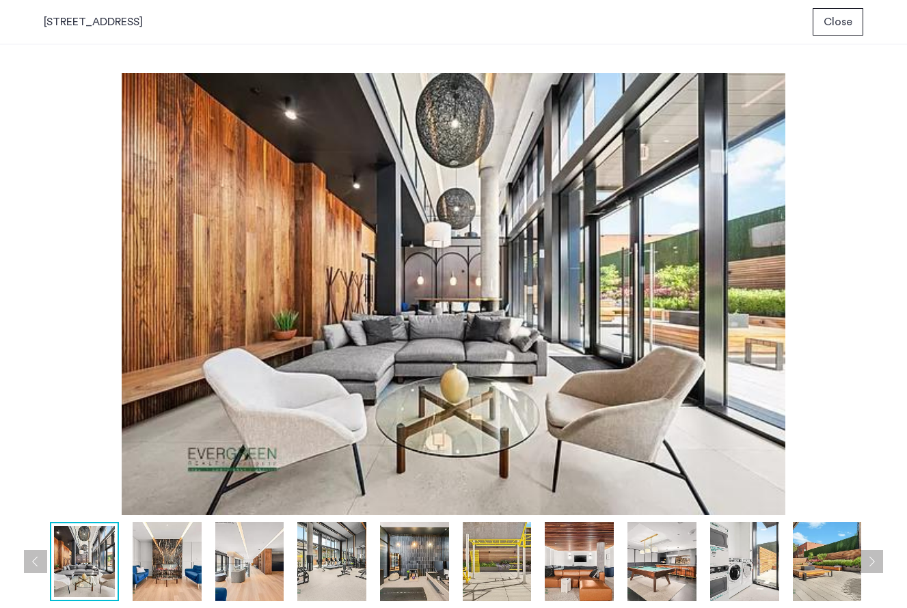
click at [872, 554] on button "Next apartment" at bounding box center [871, 561] width 23 height 23
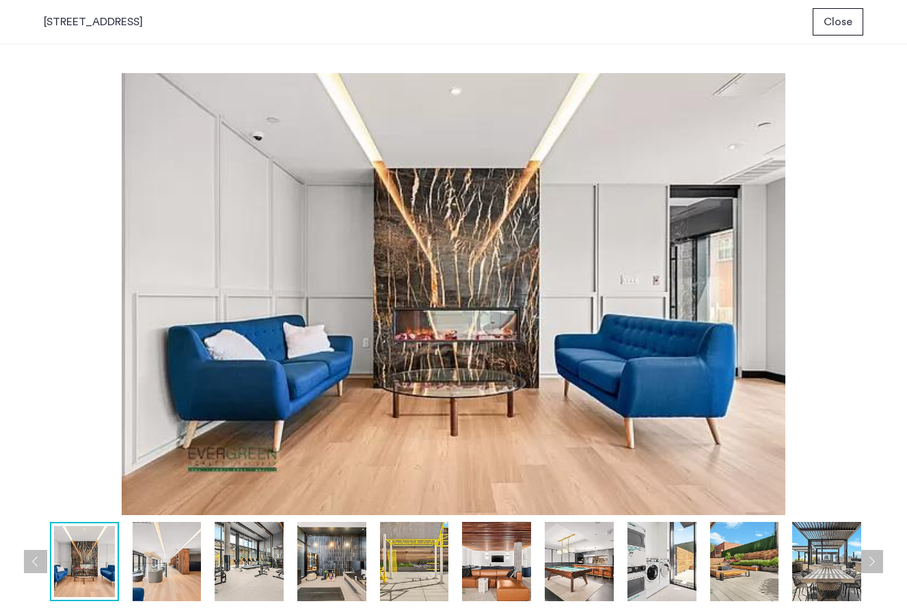
click at [872, 554] on button "Next apartment" at bounding box center [871, 561] width 23 height 23
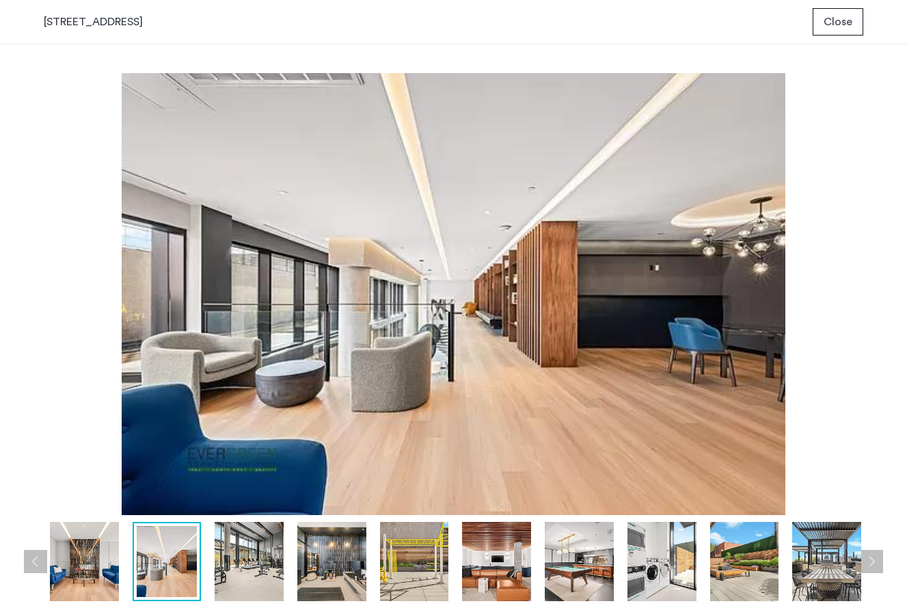
click at [872, 554] on button "Next apartment" at bounding box center [871, 561] width 23 height 23
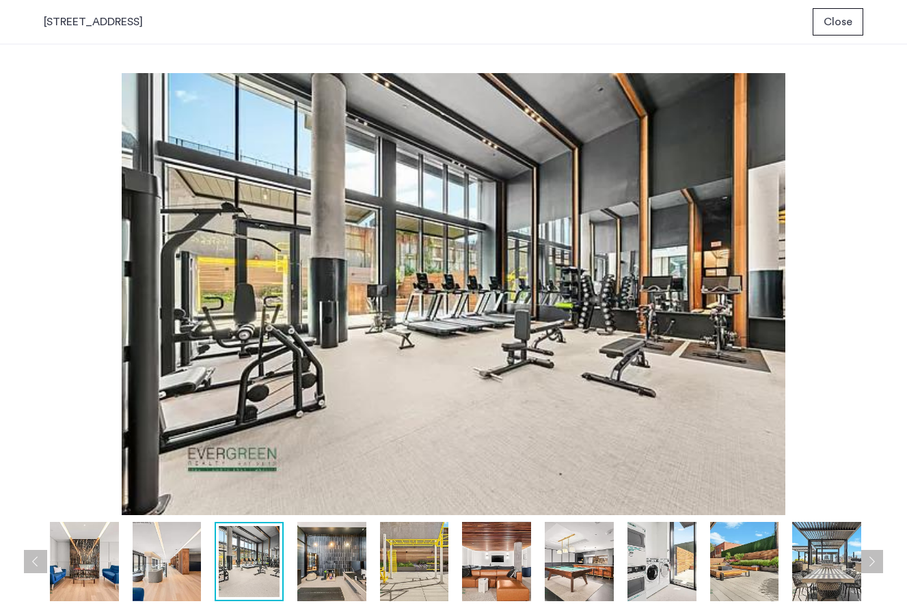
click at [872, 554] on button "Next apartment" at bounding box center [871, 561] width 23 height 23
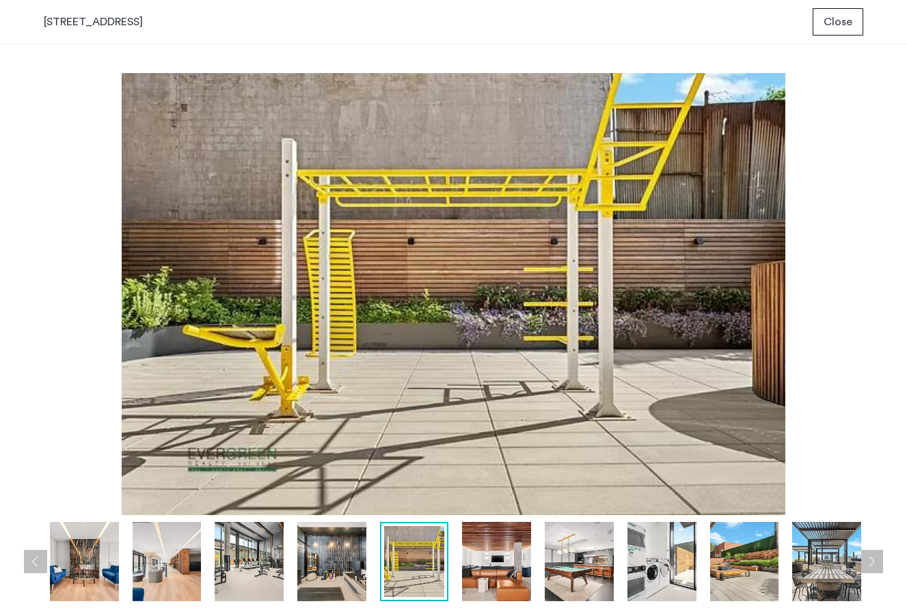
click at [872, 554] on button "Next apartment" at bounding box center [871, 561] width 23 height 23
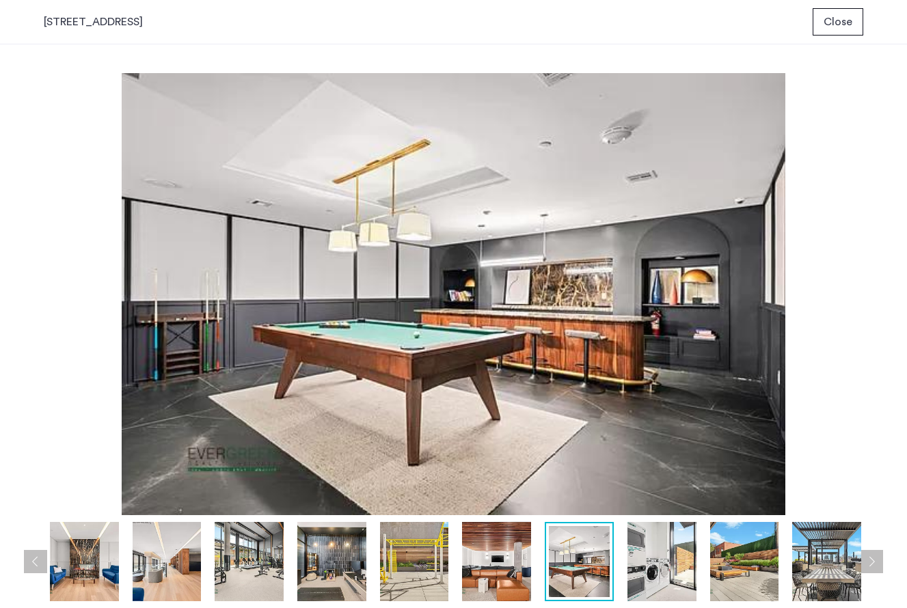
click at [872, 554] on button "Next apartment" at bounding box center [871, 561] width 23 height 23
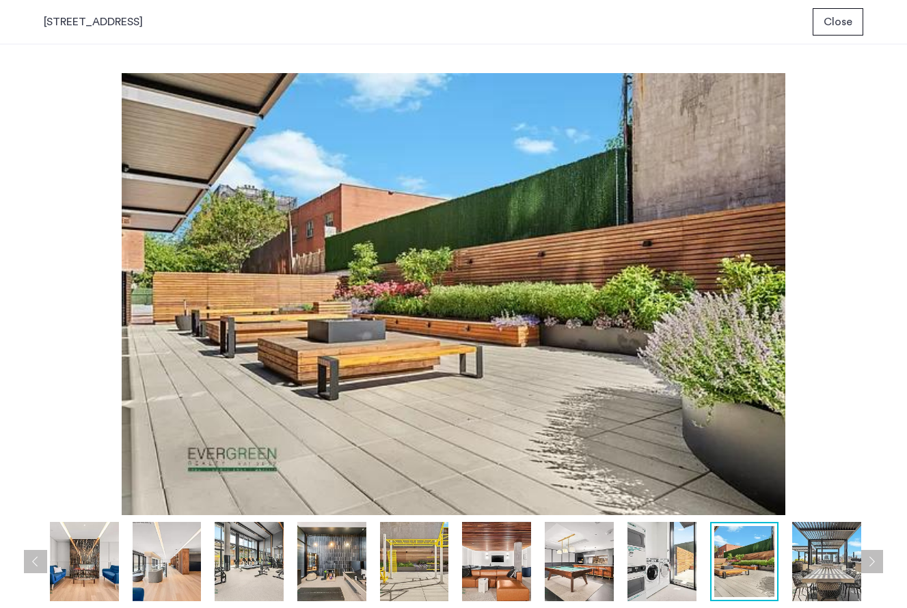
click at [872, 554] on button "Next apartment" at bounding box center [871, 561] width 23 height 23
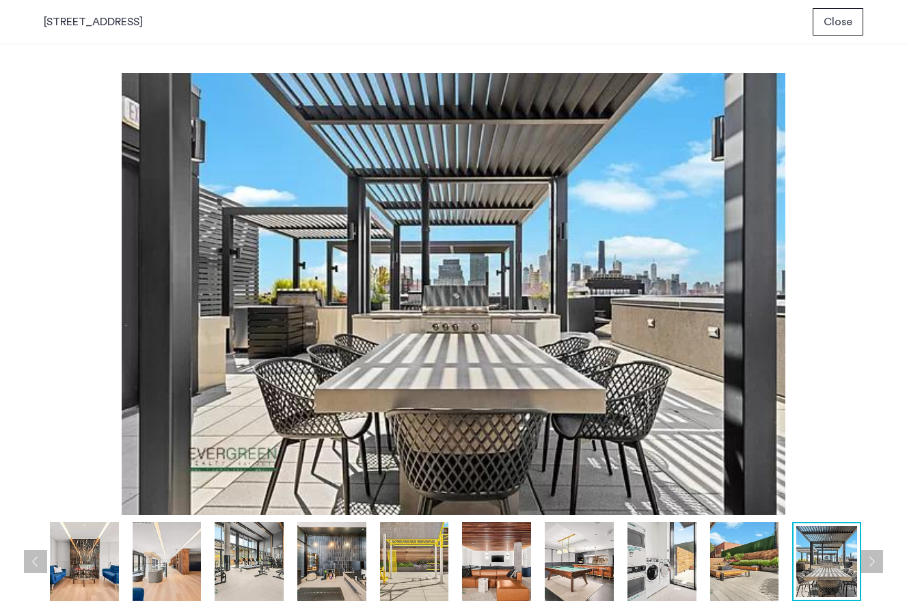
click at [872, 554] on button "Next apartment" at bounding box center [871, 561] width 23 height 23
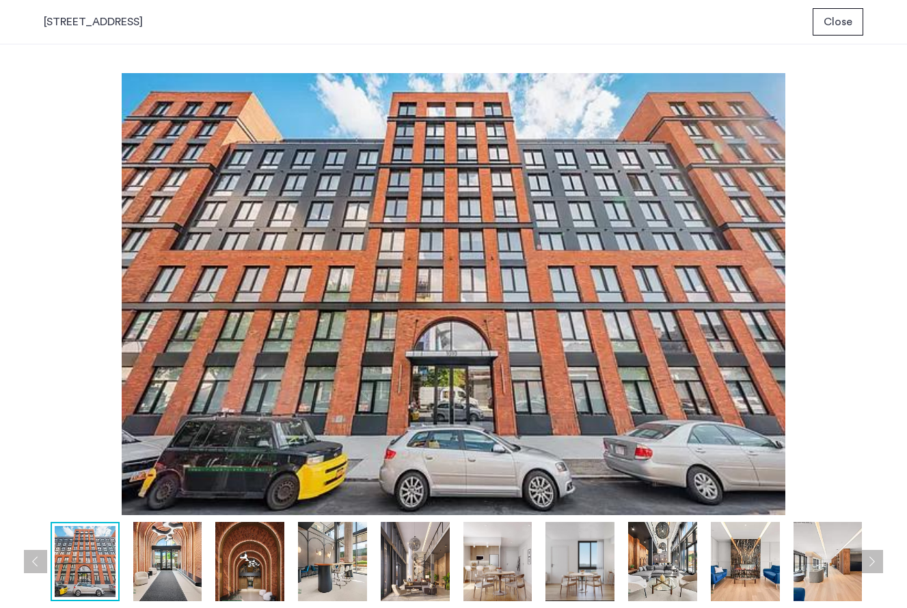
click at [872, 554] on button "Next apartment" at bounding box center [871, 561] width 23 height 23
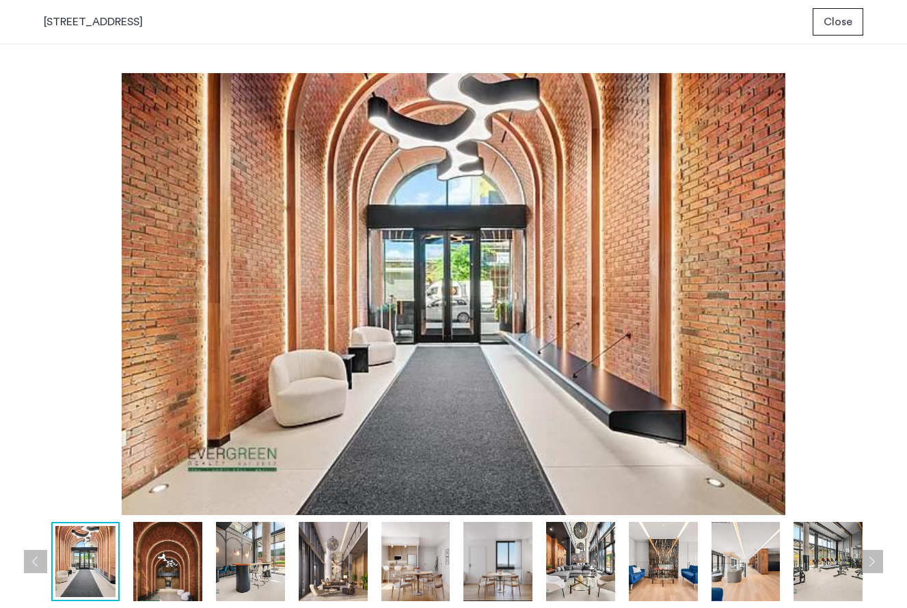
click at [872, 554] on button "Next apartment" at bounding box center [871, 561] width 23 height 23
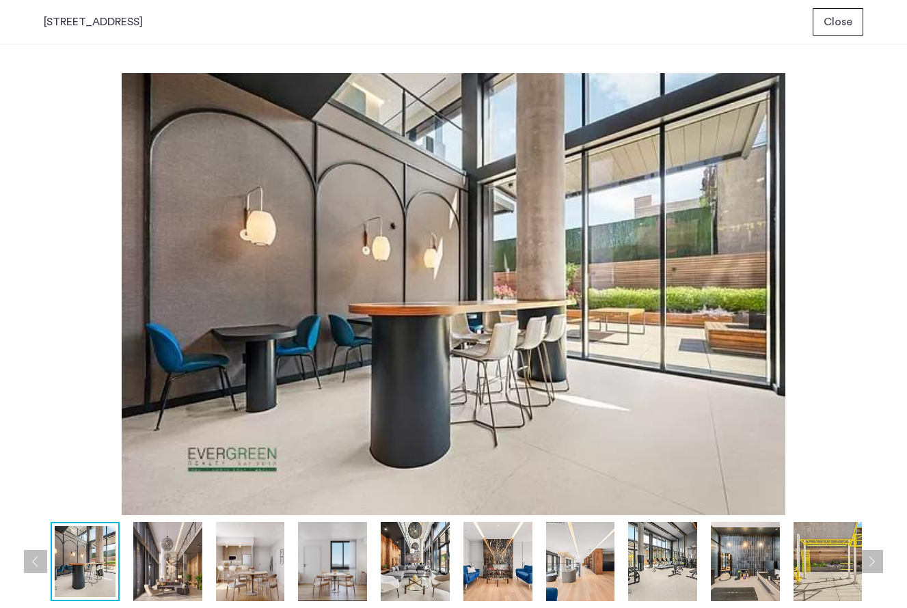
click at [872, 554] on button "Next apartment" at bounding box center [871, 561] width 23 height 23
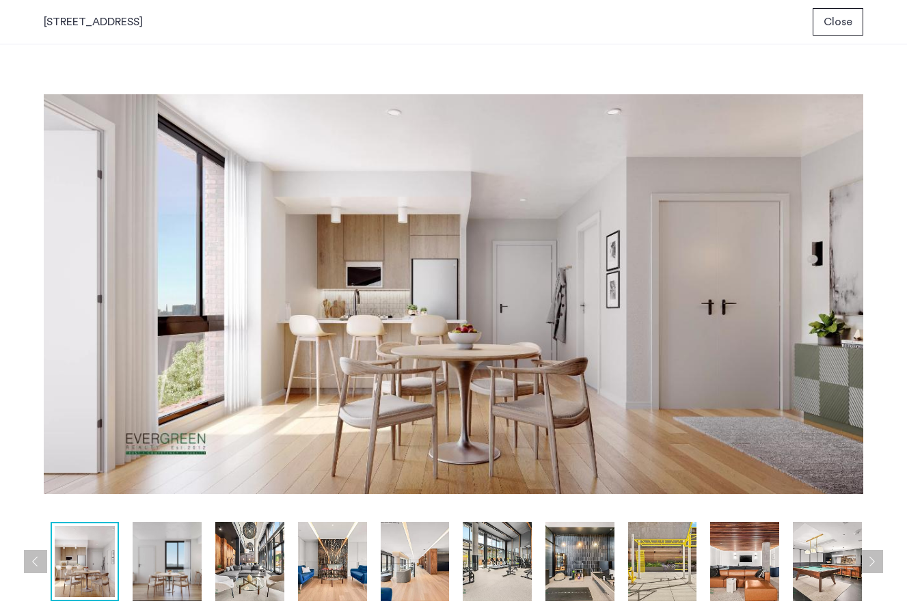
click at [872, 554] on button "Next apartment" at bounding box center [871, 561] width 23 height 23
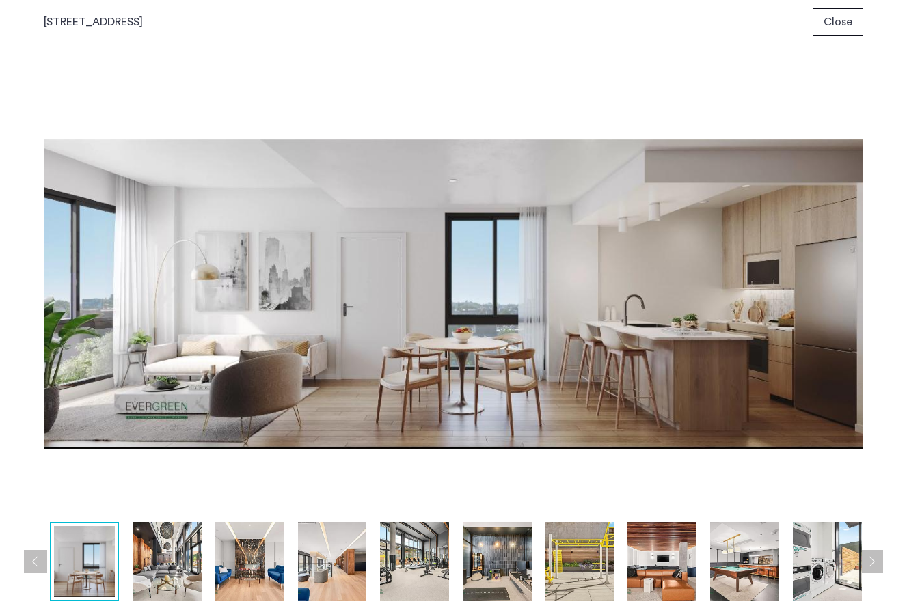
click at [872, 554] on button "Next apartment" at bounding box center [871, 561] width 23 height 23
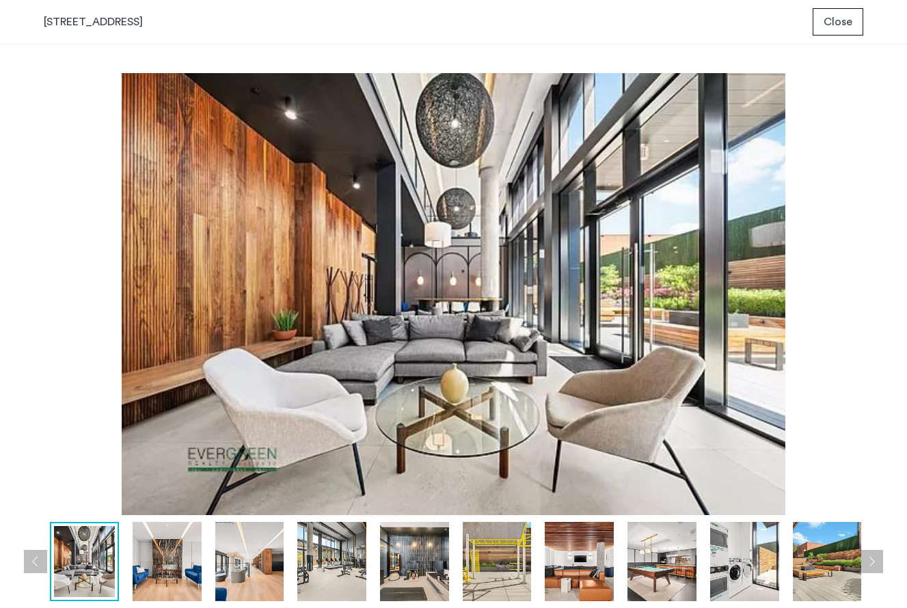
click at [872, 554] on button "Next apartment" at bounding box center [871, 561] width 23 height 23
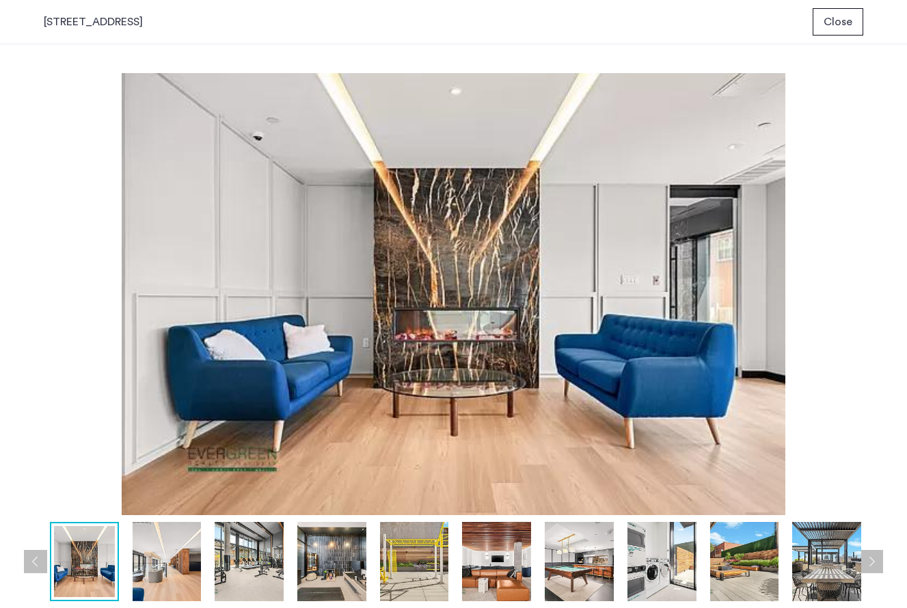
click at [72, 122] on img at bounding box center [454, 294] width 820 height 442
